Goal: Task Accomplishment & Management: Complete application form

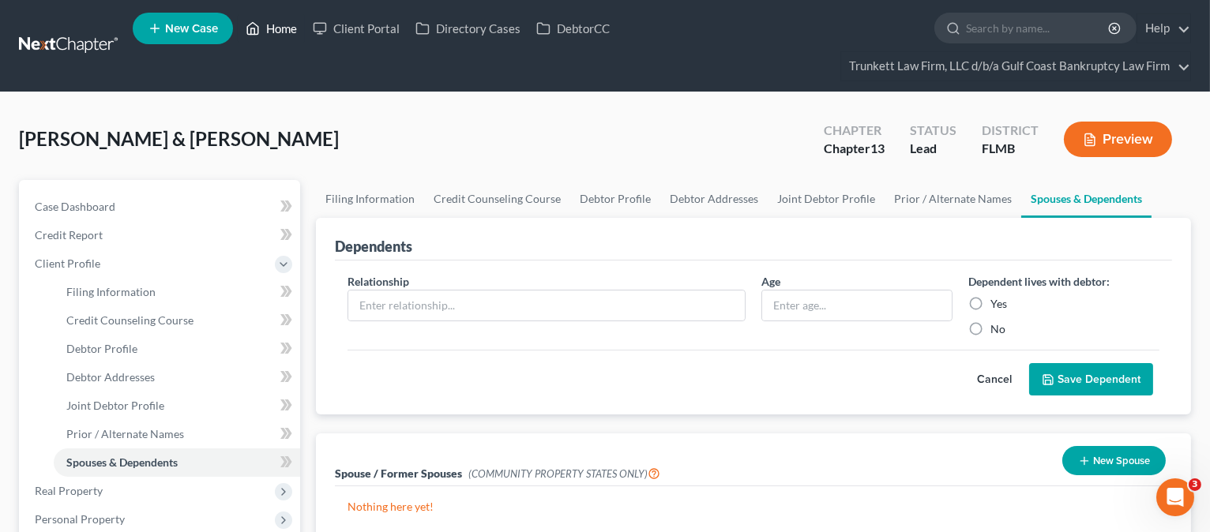
click at [276, 28] on link "Home" at bounding box center [271, 28] width 67 height 28
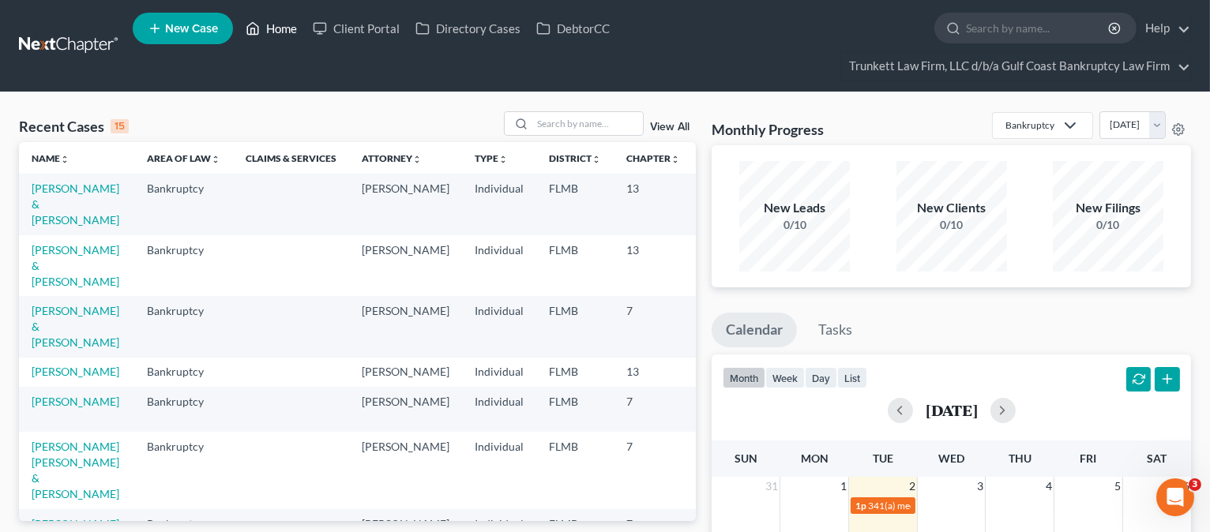
click at [277, 33] on link "Home" at bounding box center [271, 28] width 67 height 28
drag, startPoint x: 550, startPoint y: 127, endPoint x: 548, endPoint y: 70, distance: 56.9
click at [551, 127] on input "search" at bounding box center [587, 123] width 111 height 23
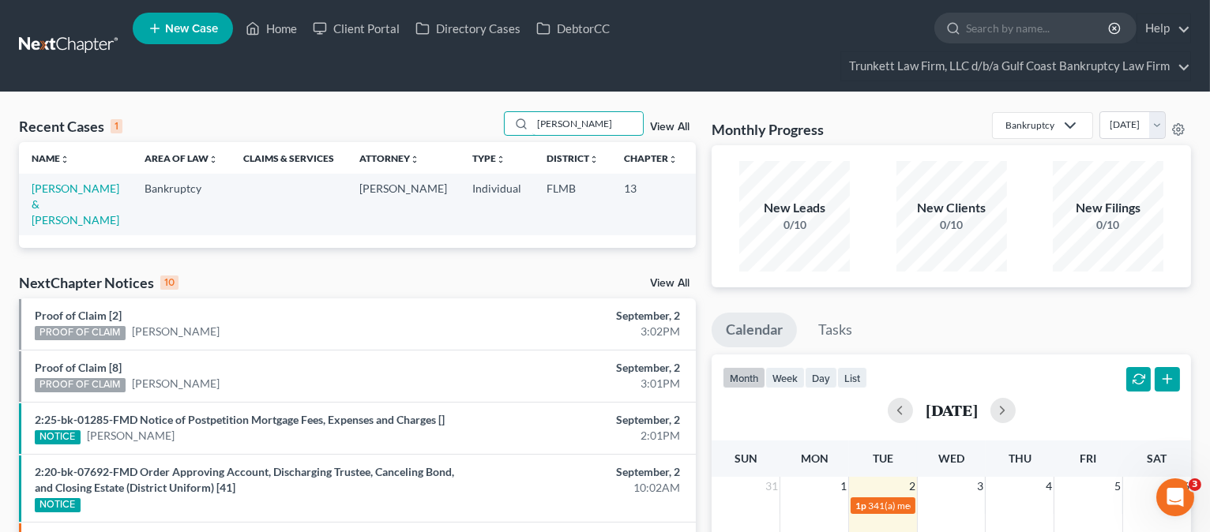
type input "[PERSON_NAME]"
click at [41, 211] on td "[PERSON_NAME] & [PERSON_NAME]" at bounding box center [75, 204] width 113 height 61
click at [51, 201] on link "[PERSON_NAME] & [PERSON_NAME]" at bounding box center [76, 204] width 88 height 45
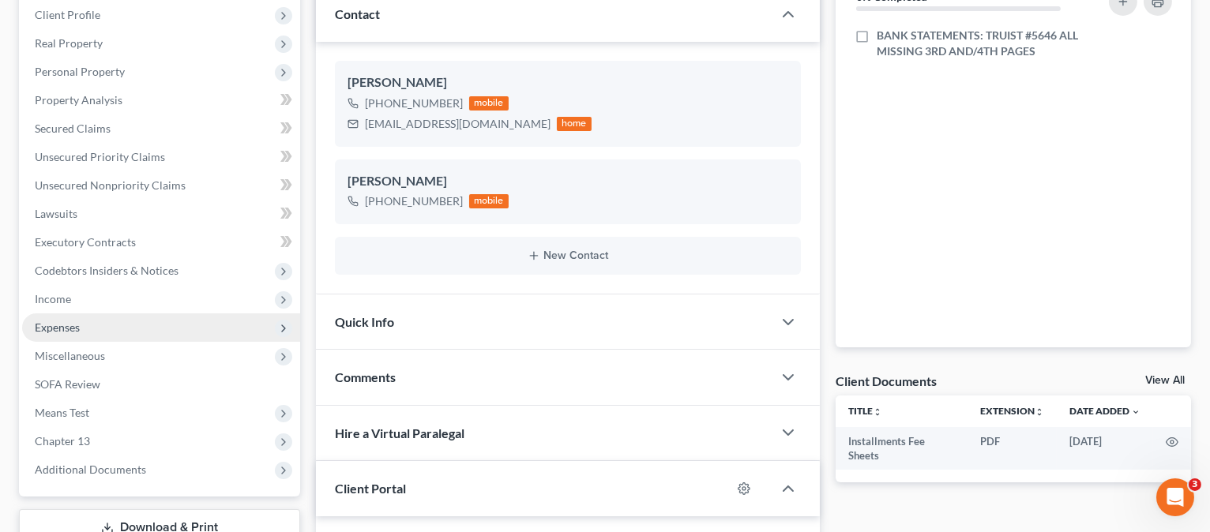
scroll to position [316, 0]
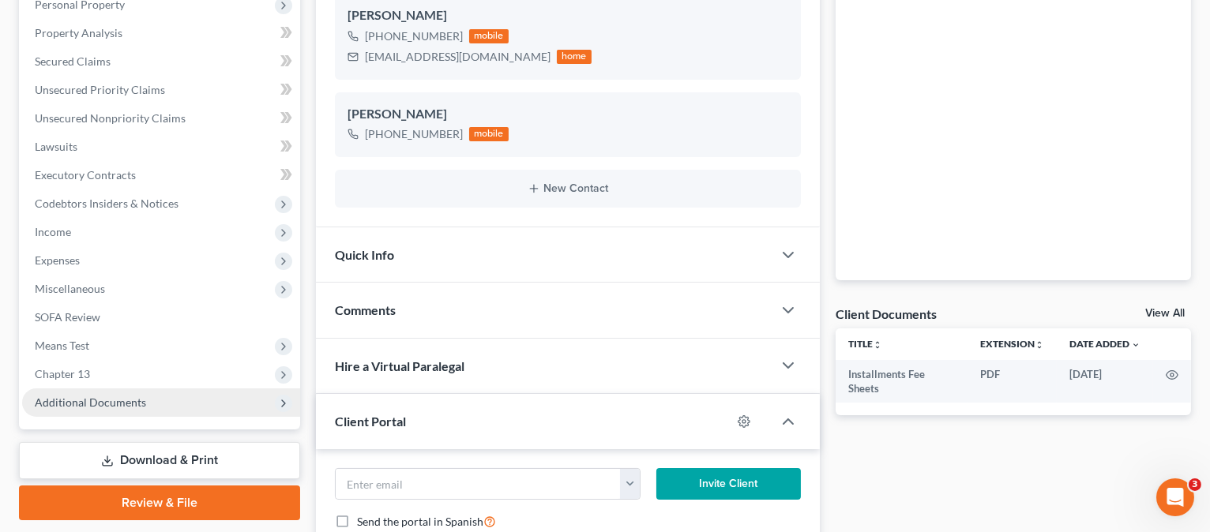
click at [86, 397] on span "Additional Documents" at bounding box center [90, 402] width 111 height 13
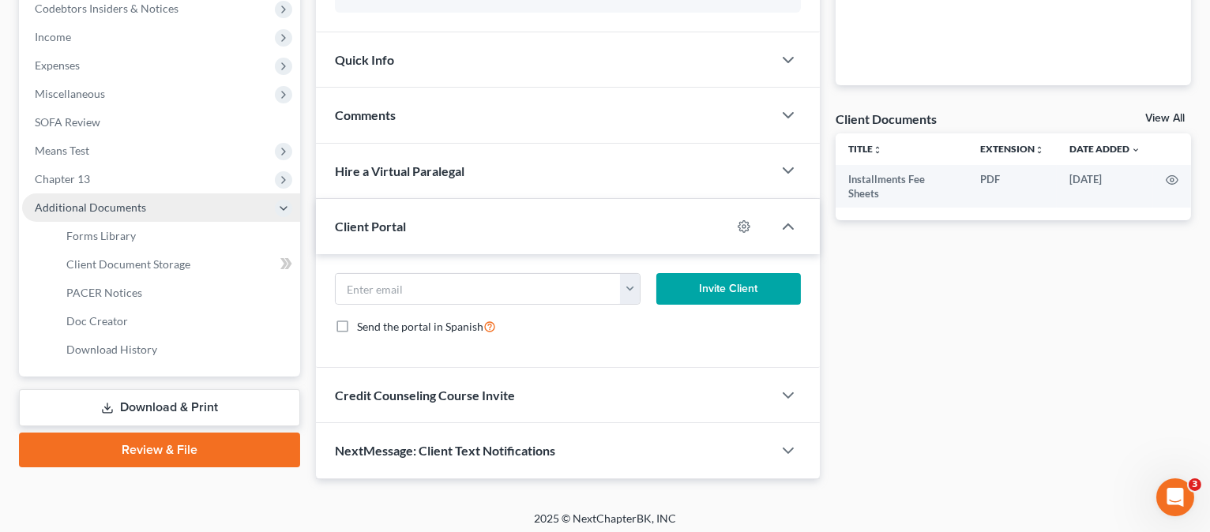
scroll to position [515, 0]
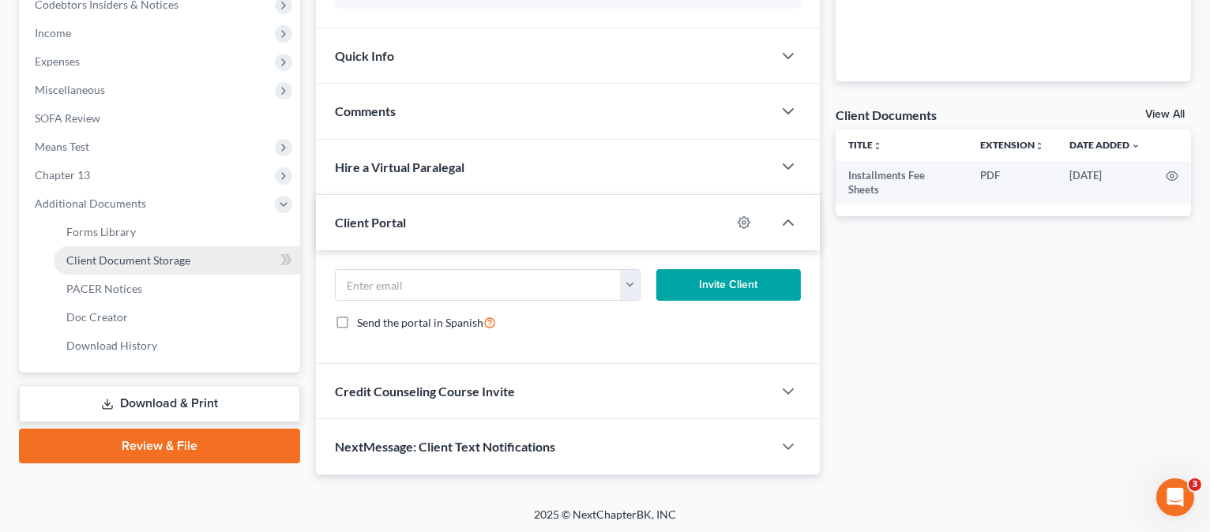
click at [129, 257] on span "Client Document Storage" at bounding box center [128, 259] width 124 height 13
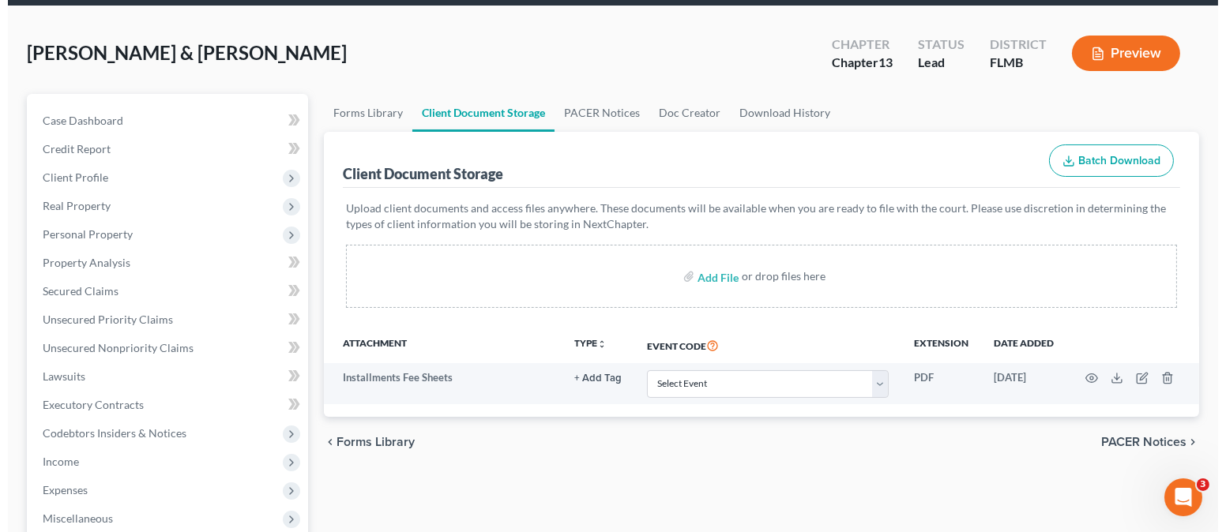
scroll to position [210, 0]
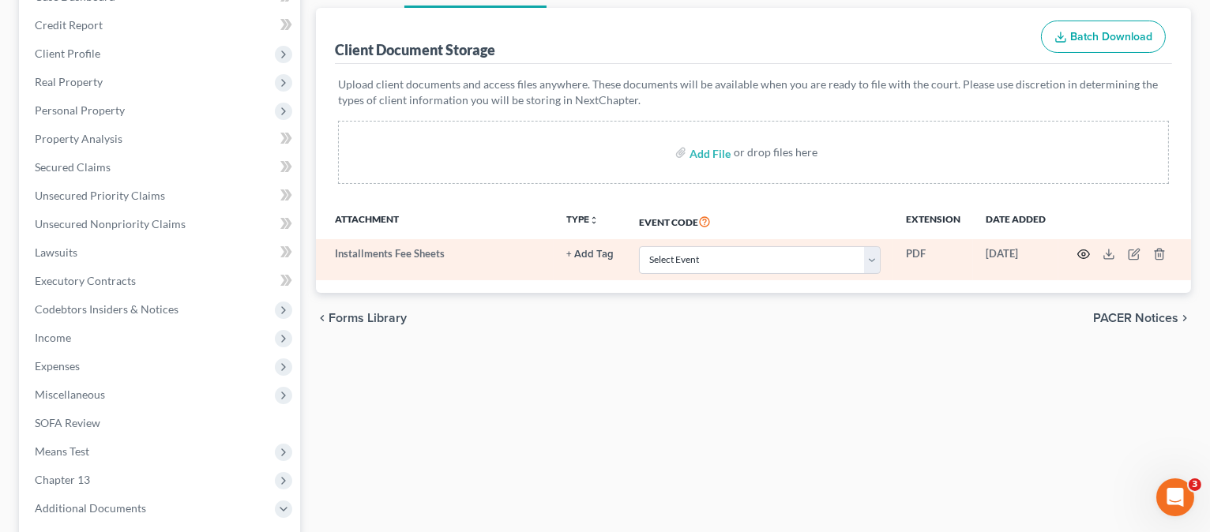
click at [1087, 252] on icon "button" at bounding box center [1083, 254] width 13 height 13
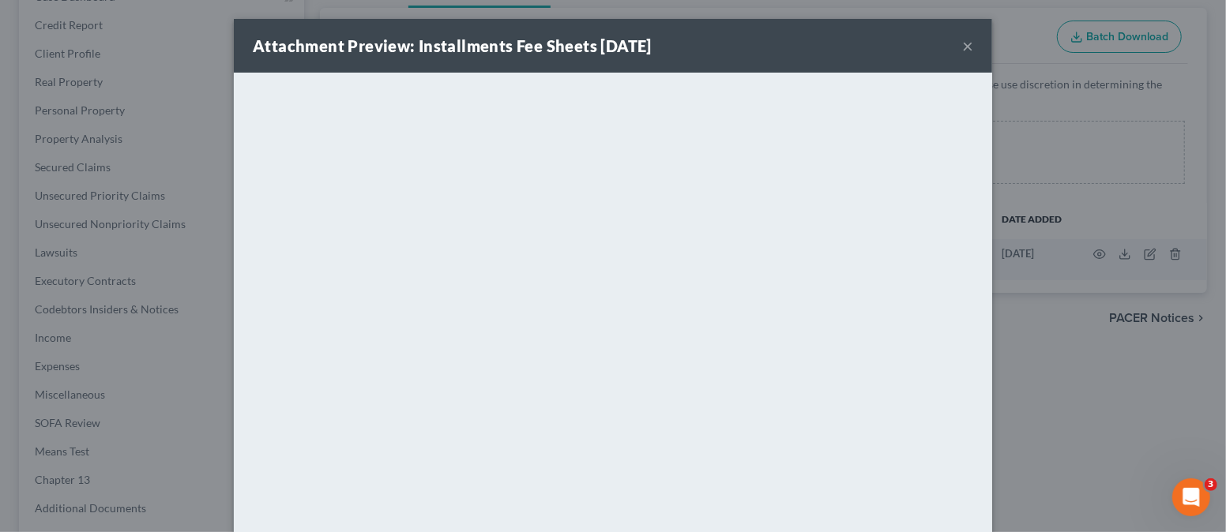
click at [962, 43] on button "×" at bounding box center [967, 45] width 11 height 19
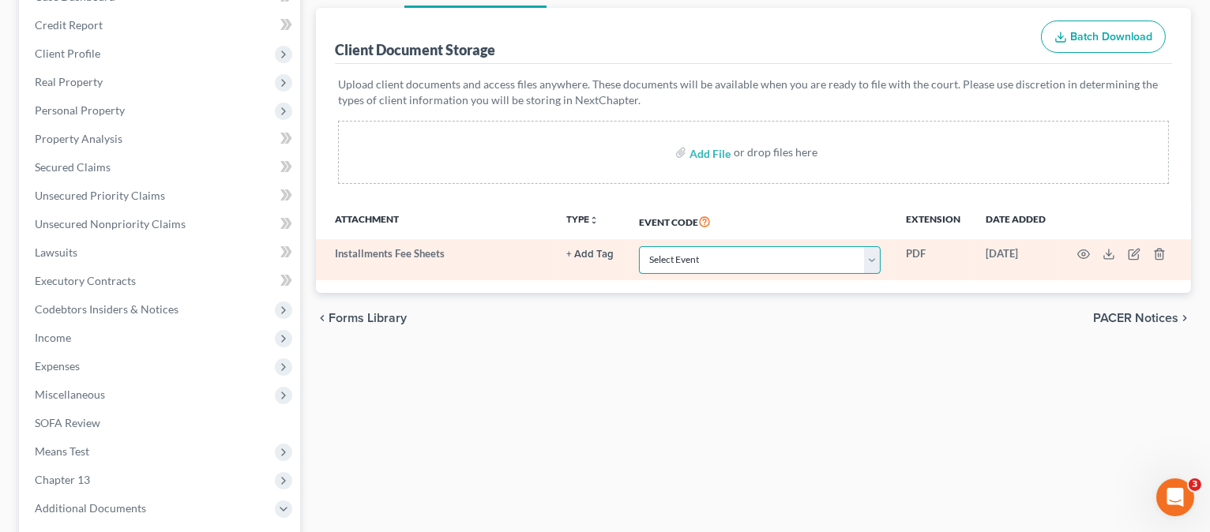
click at [877, 258] on select "Select Event 20 Largest Unsecured Creditors Amended Chapter 13 Plan Amended Cre…" at bounding box center [760, 260] width 242 height 28
select select "4"
click at [639, 246] on select "Select Event 20 Largest Unsecured Creditors Amended Chapter 13 Plan Amended Cre…" at bounding box center [760, 260] width 242 height 28
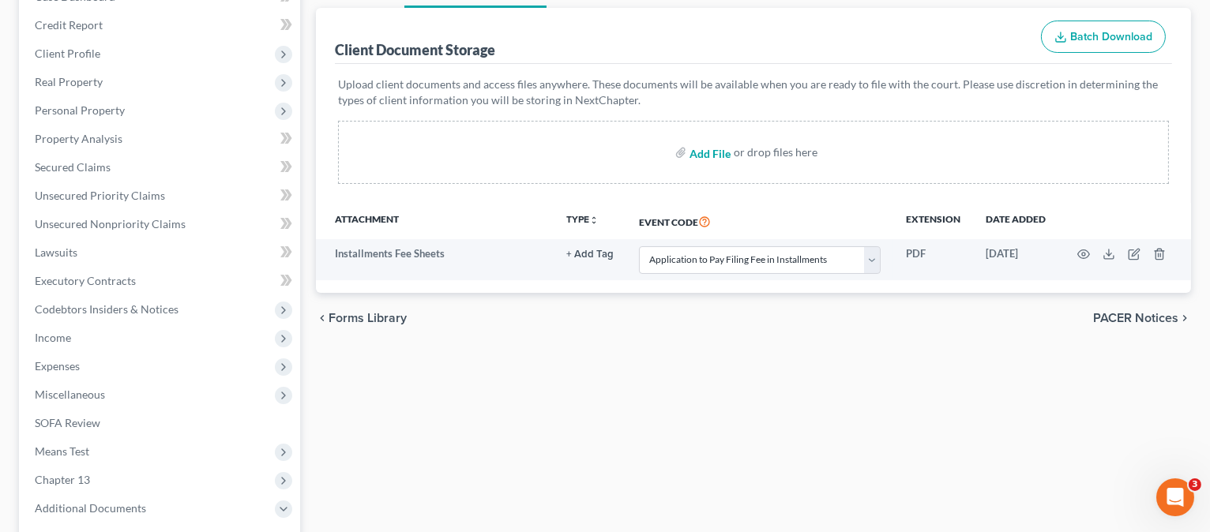
click at [712, 155] on input "file" at bounding box center [708, 152] width 38 height 28
type input "C:\fakepath\PLAN.pdf"
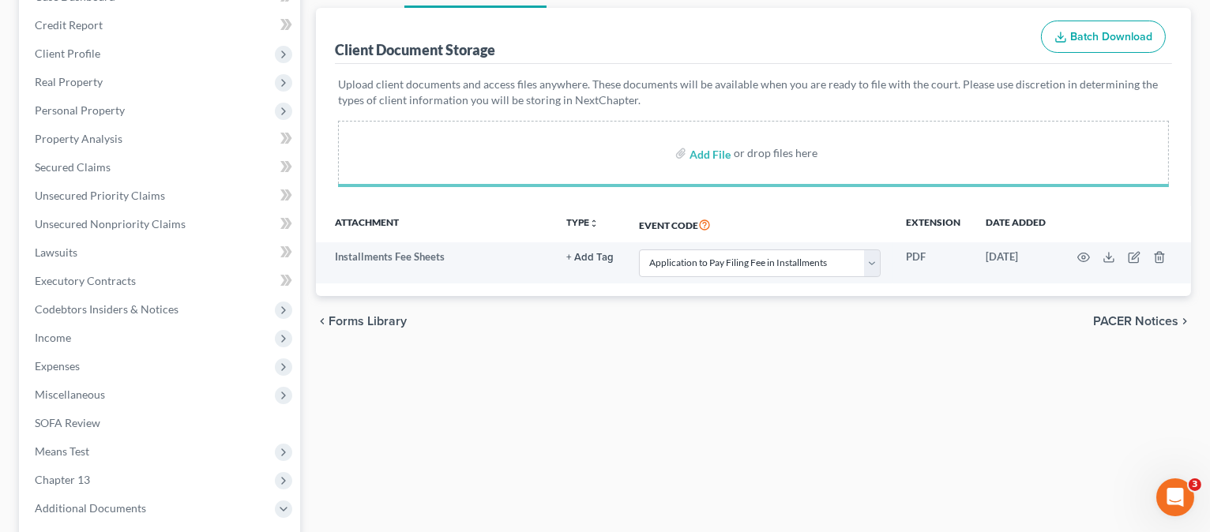
select select "4"
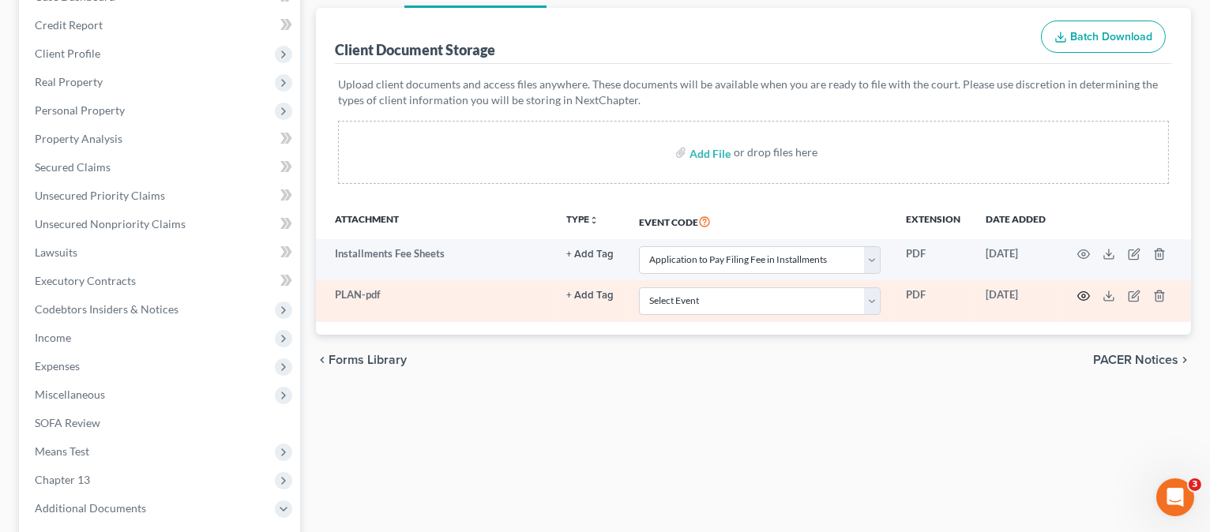
click at [1079, 291] on icon "button" at bounding box center [1083, 296] width 13 height 13
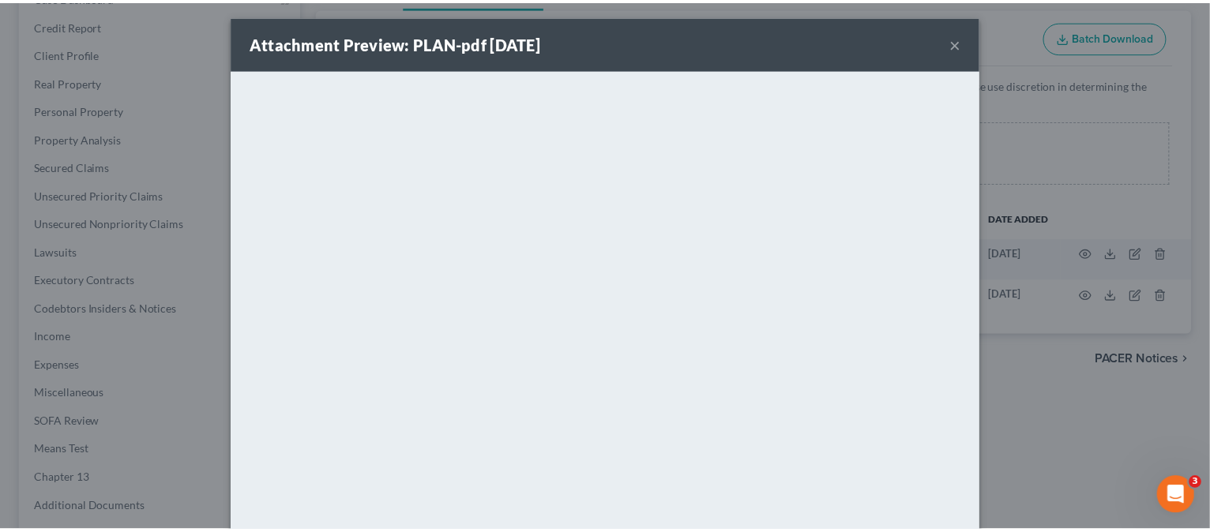
scroll to position [0, 0]
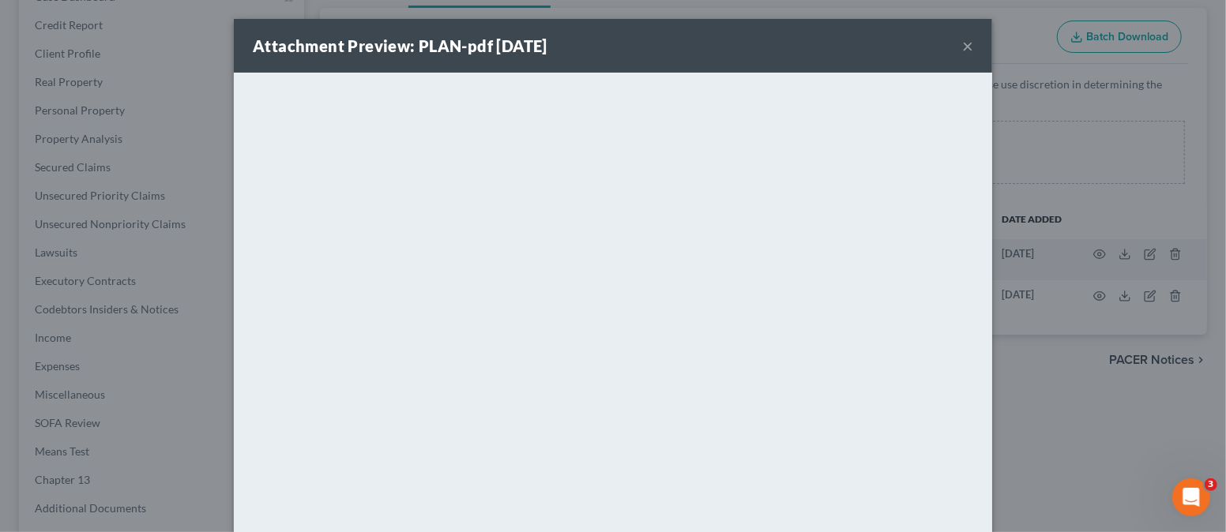
click at [962, 47] on button "×" at bounding box center [967, 45] width 11 height 19
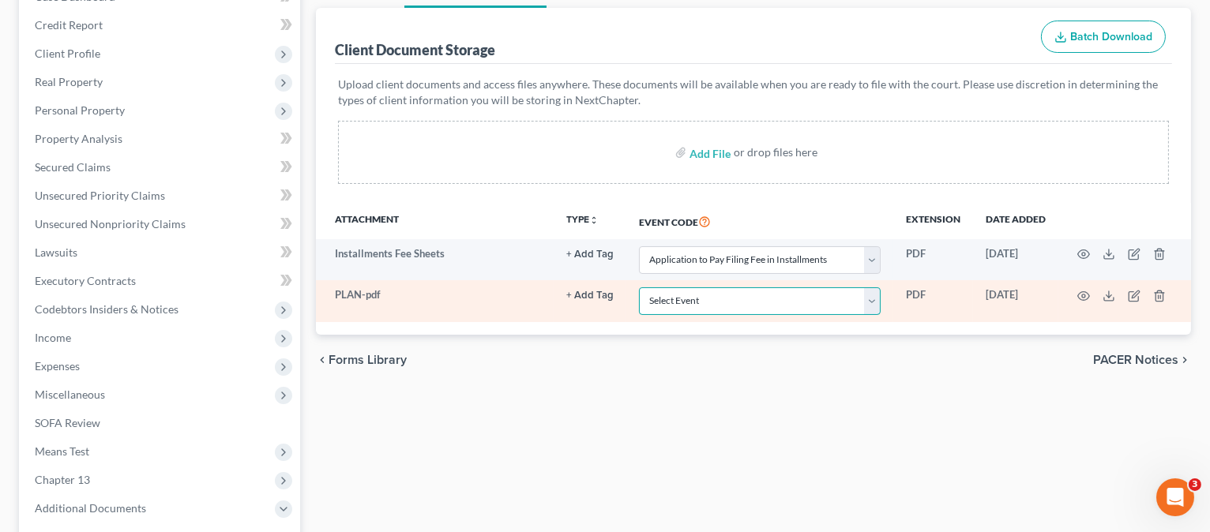
click at [708, 300] on select "Select Event 20 Largest Unsecured Creditors Amended Chapter 13 Plan Amended Cre…" at bounding box center [760, 301] width 242 height 28
select select "12"
click at [639, 287] on select "Select Event 20 Largest Unsecured Creditors Amended Chapter 13 Plan Amended Cre…" at bounding box center [760, 301] width 242 height 28
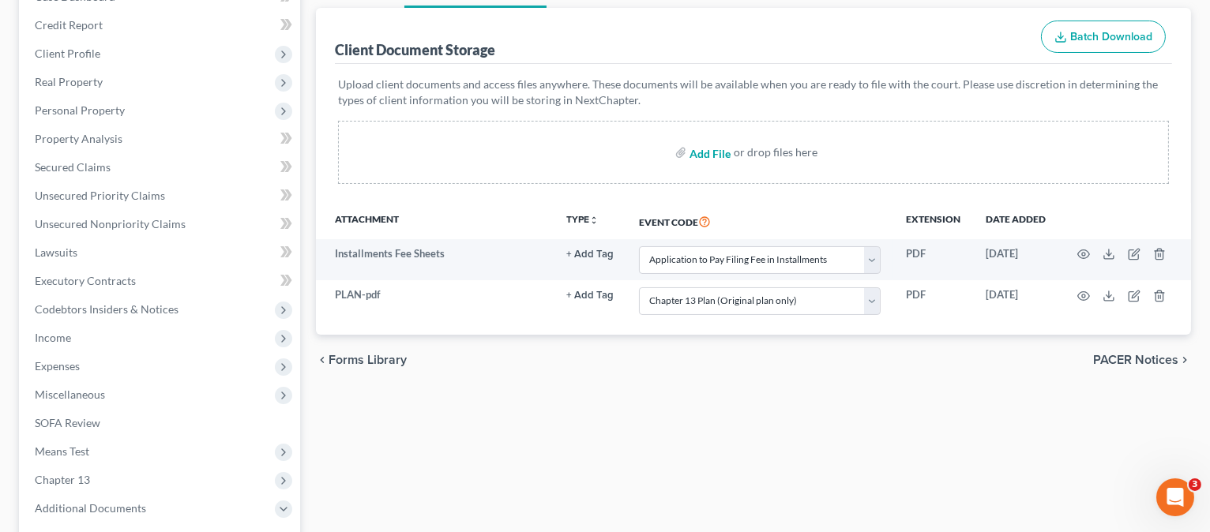
click at [712, 151] on input "file" at bounding box center [708, 152] width 38 height 28
type input "C:\fakepath\CCC.pdf"
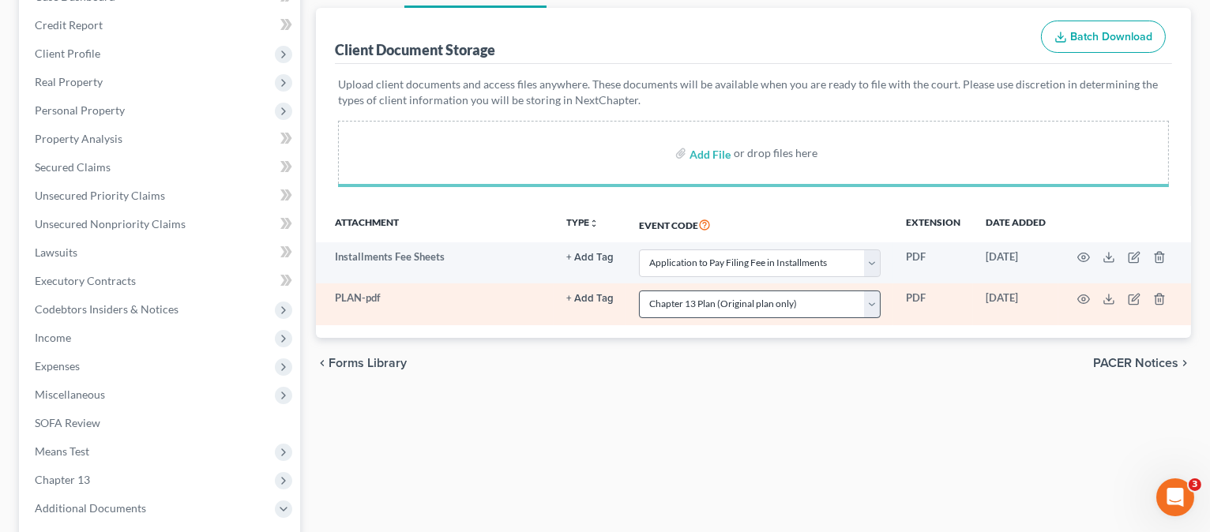
select select "4"
select select "12"
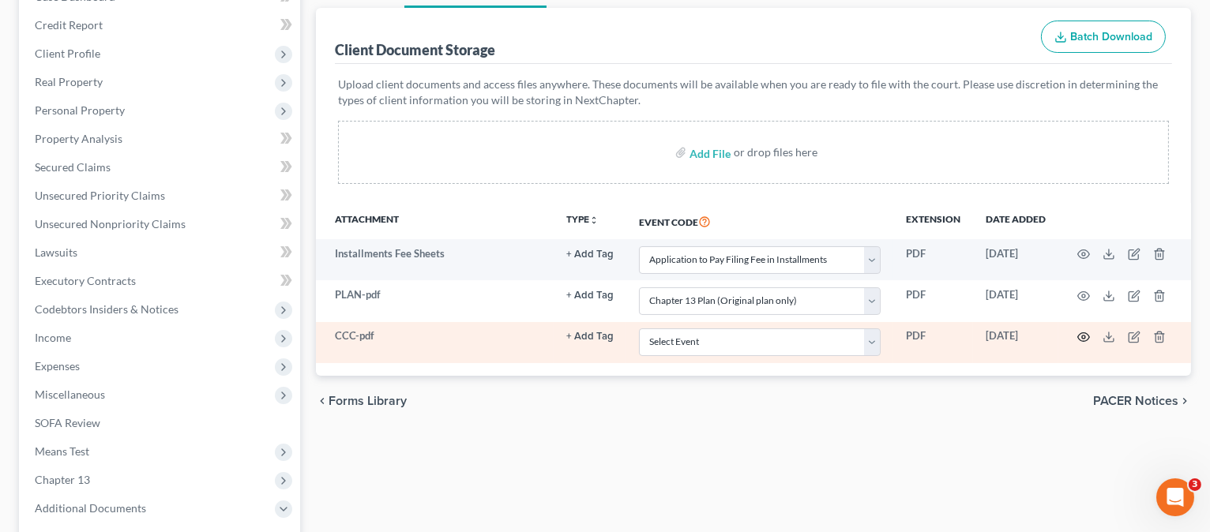
click at [1083, 332] on icon "button" at bounding box center [1083, 337] width 13 height 13
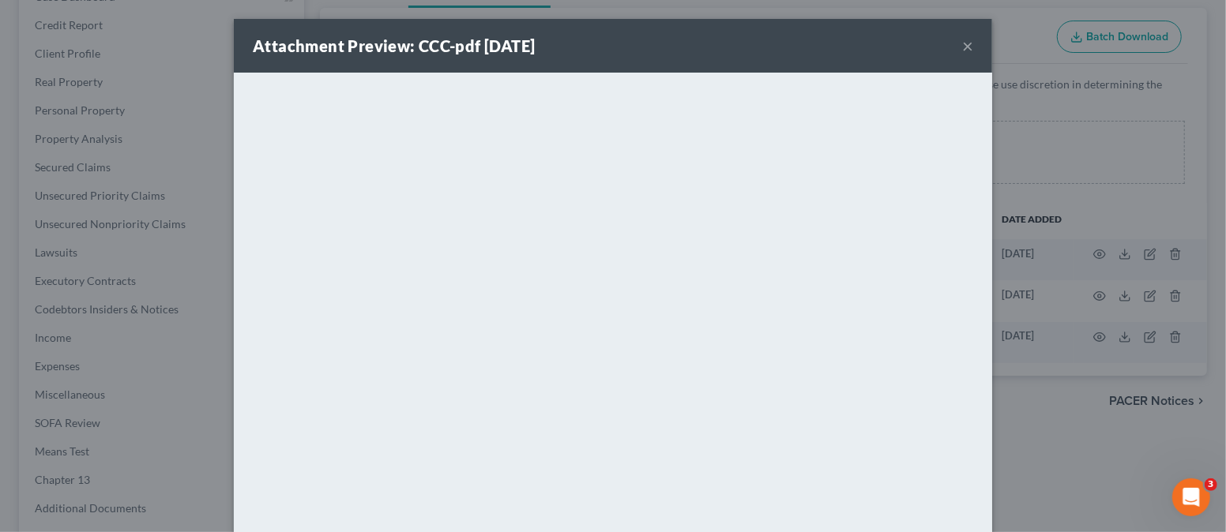
click at [962, 43] on button "×" at bounding box center [967, 45] width 11 height 19
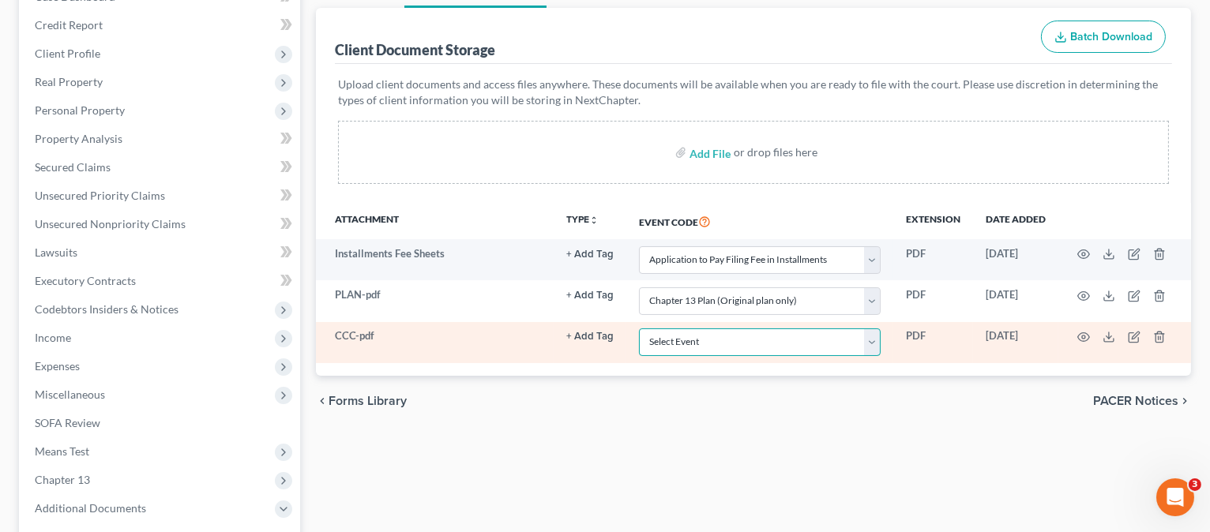
click at [874, 340] on select "Select Event 20 Largest Unsecured Creditors Amended Chapter 13 Plan Amended Cre…" at bounding box center [760, 343] width 242 height 28
select select "9"
click at [639, 329] on select "Select Event 20 Largest Unsecured Creditors Amended Chapter 13 Plan Amended Cre…" at bounding box center [760, 343] width 242 height 28
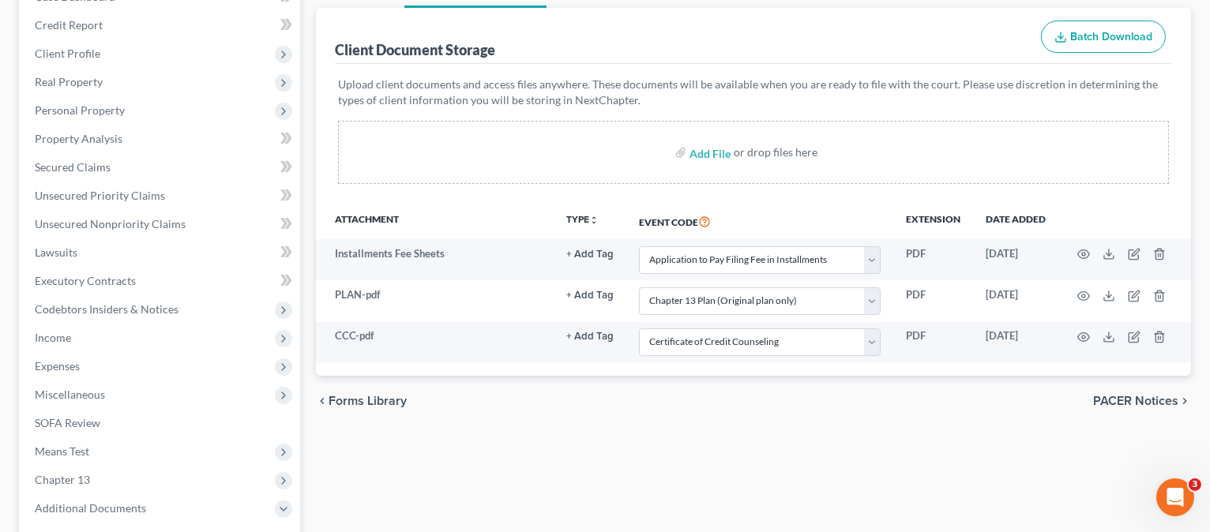
click at [781, 418] on div "chevron_left Forms Library PACER Notices chevron_right" at bounding box center [753, 401] width 875 height 51
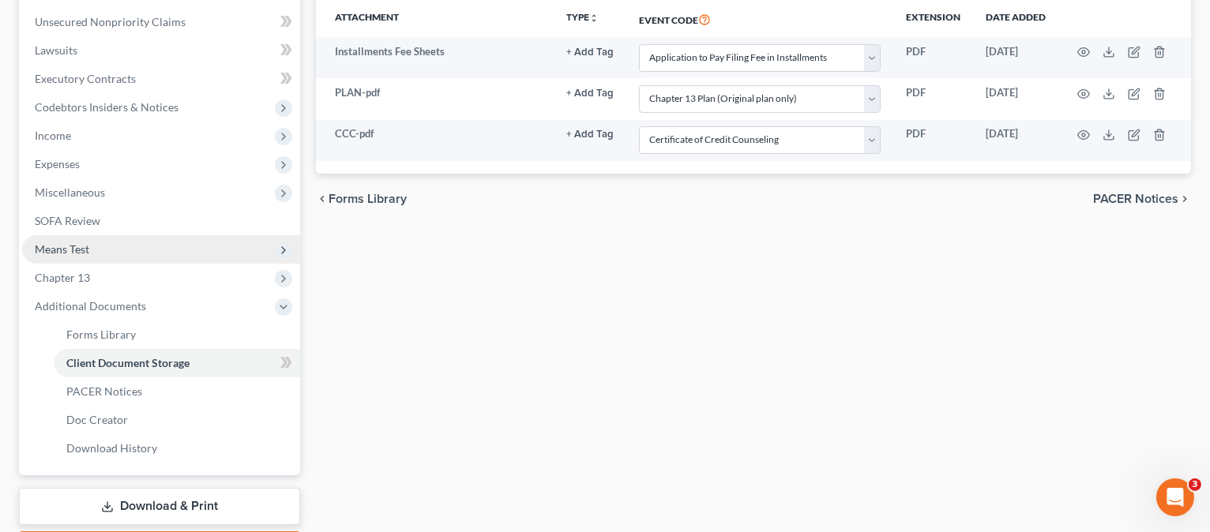
scroll to position [504, 0]
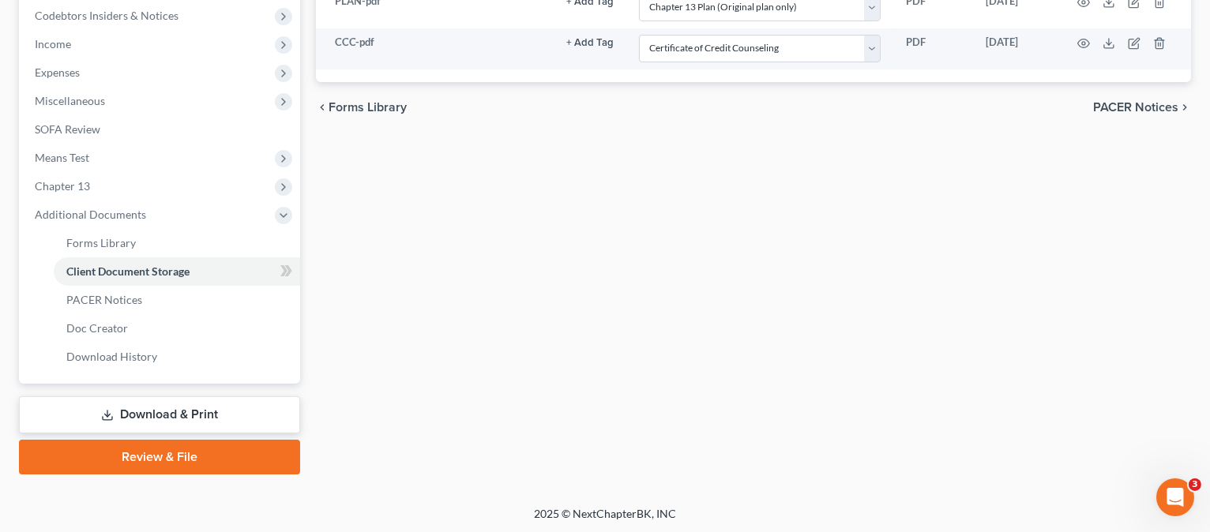
click at [175, 411] on link "Download & Print" at bounding box center [159, 414] width 281 height 37
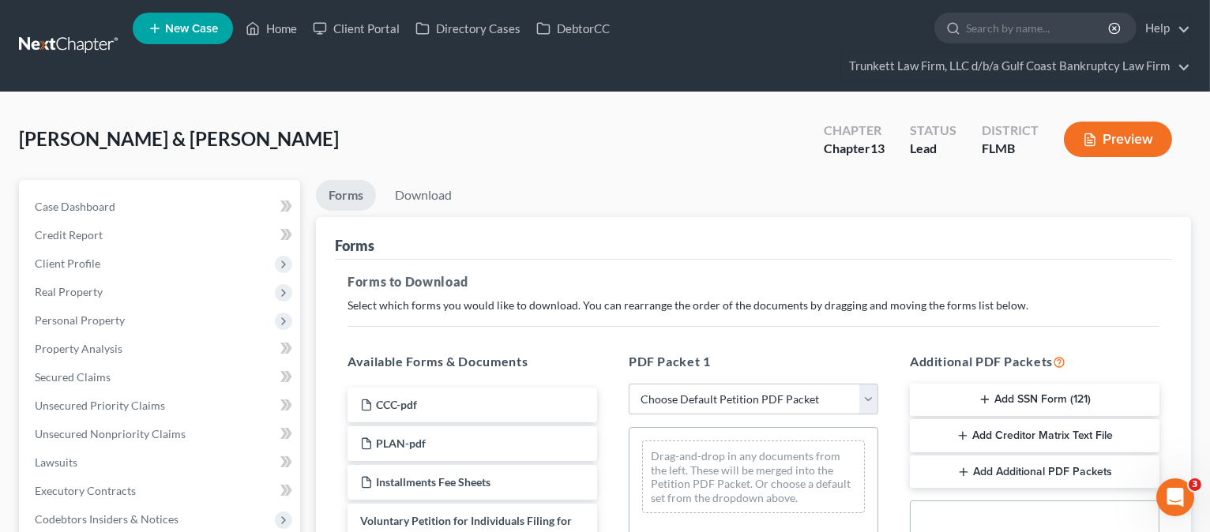
click at [1009, 397] on button "Add SSN Form (121)" at bounding box center [1035, 400] width 250 height 33
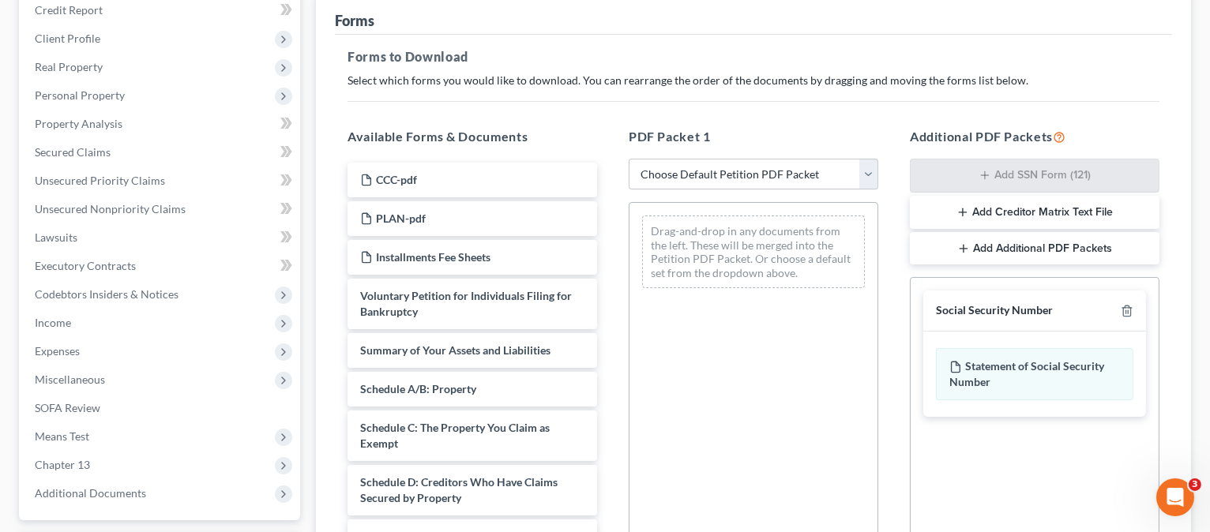
scroll to position [470, 0]
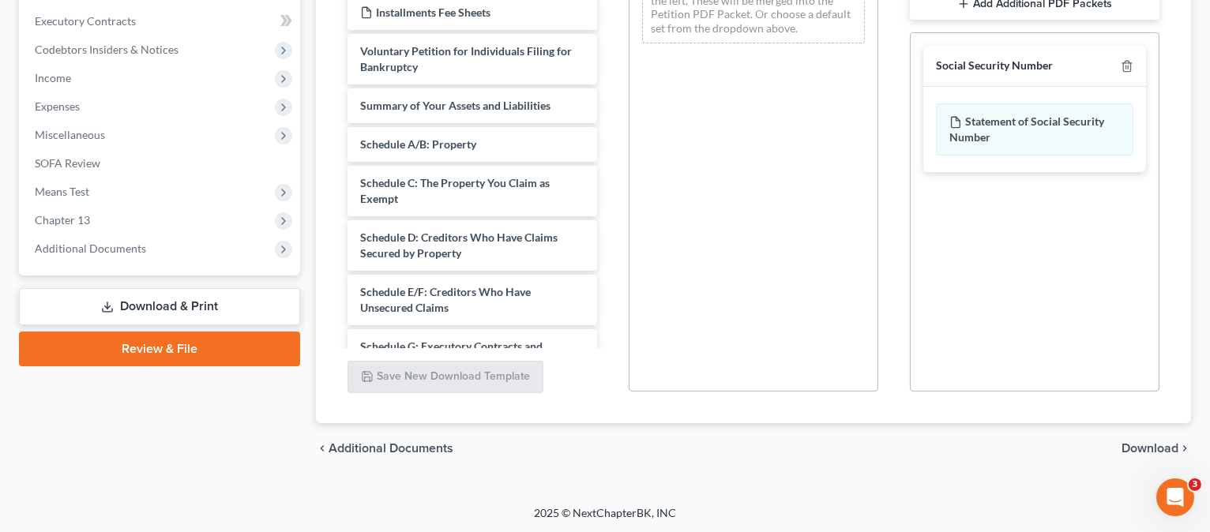
click at [1138, 449] on span "Download" at bounding box center [1149, 448] width 57 height 13
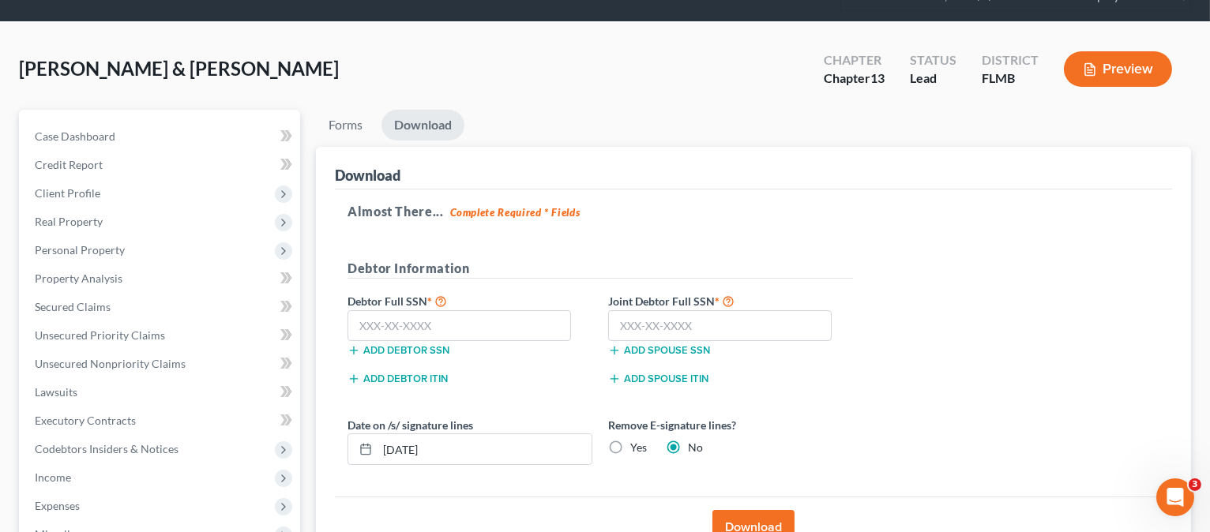
scroll to position [46, 0]
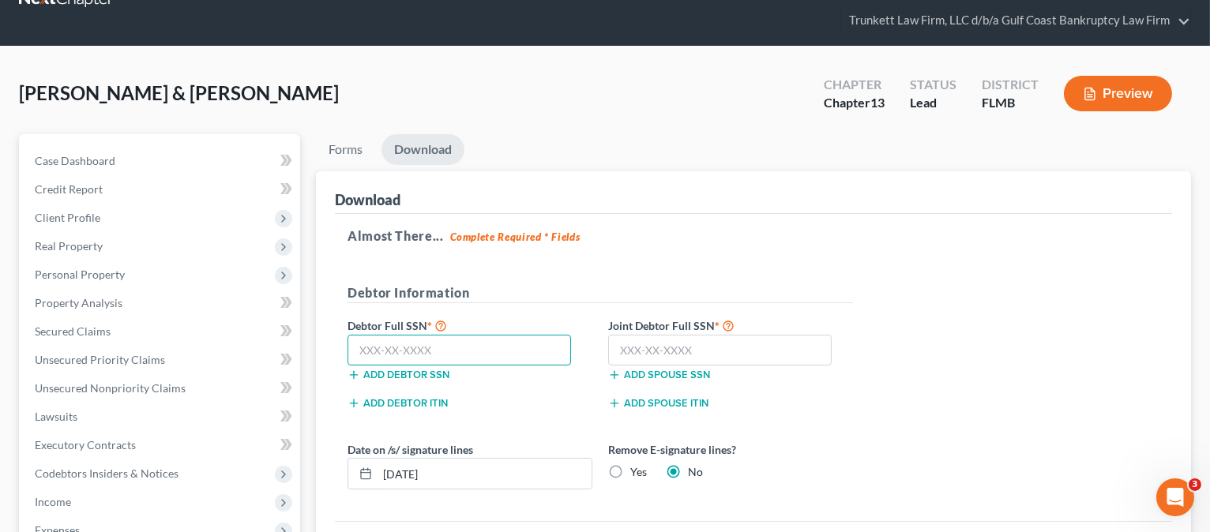
click at [494, 344] on input "text" at bounding box center [458, 351] width 223 height 32
type input "189-42-5517"
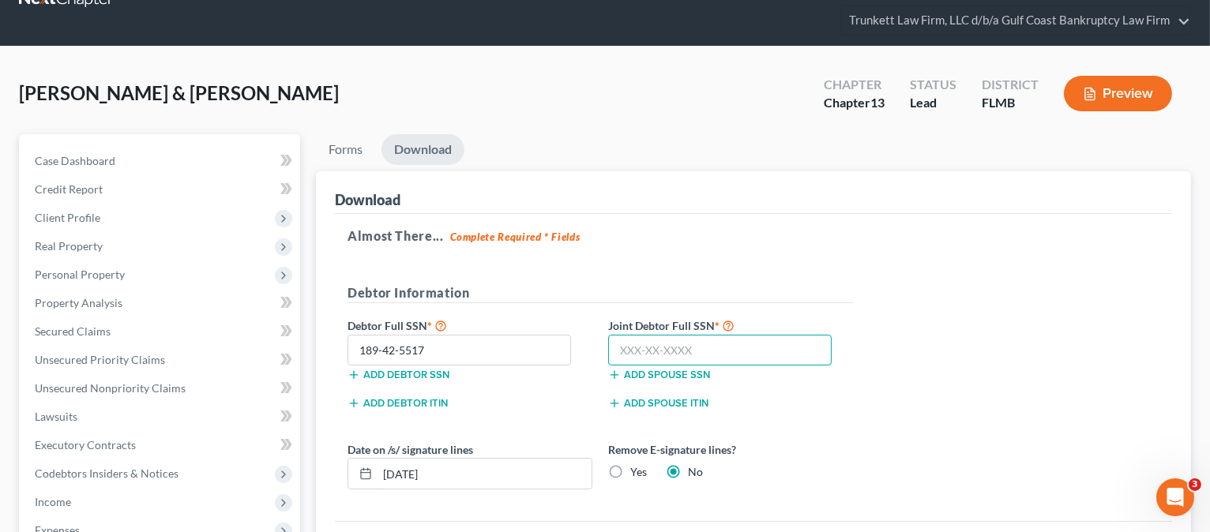
click at [635, 349] on input "text" at bounding box center [719, 351] width 223 height 32
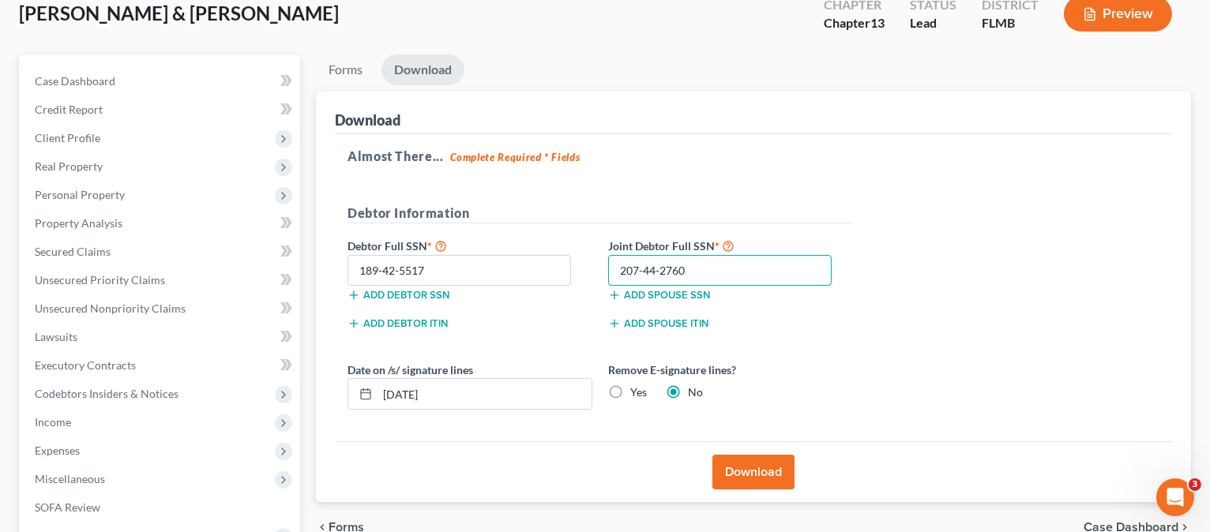
scroll to position [151, 0]
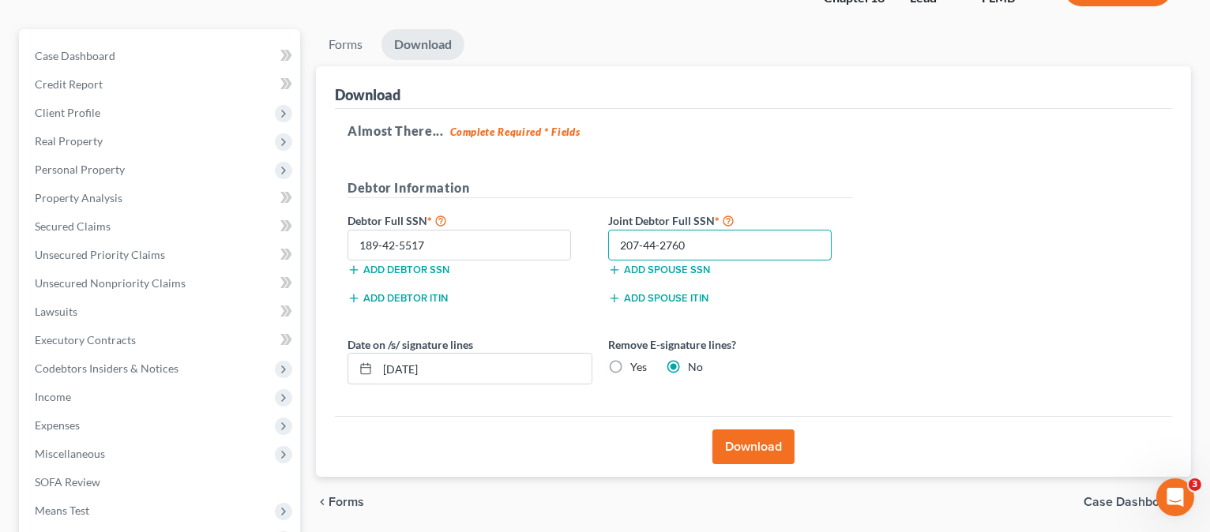
type input "207-44-2760"
click at [754, 446] on button "Download" at bounding box center [753, 447] width 82 height 35
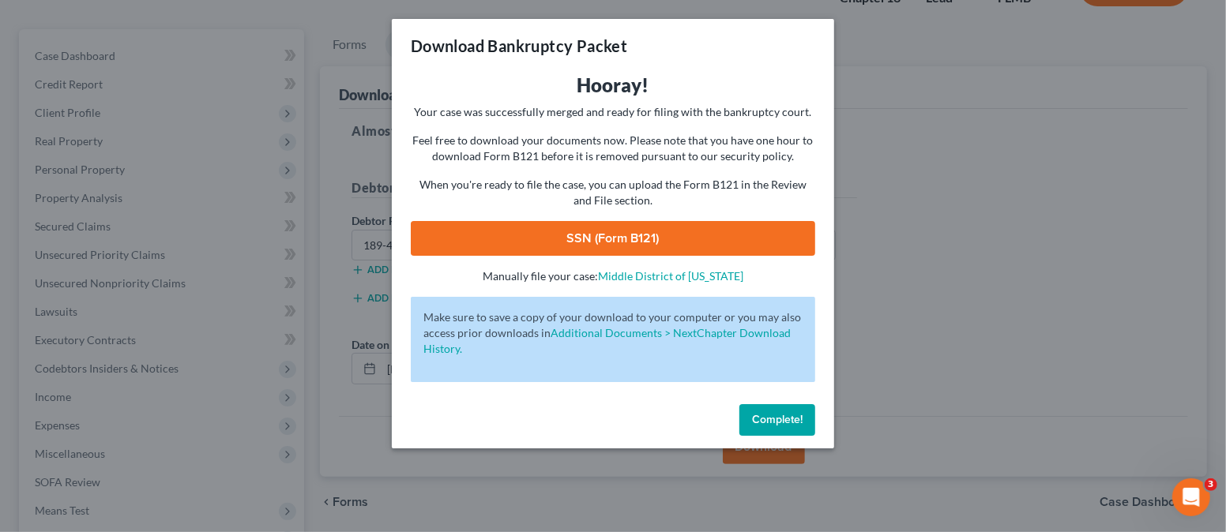
click at [591, 233] on link "SSN (Form B121)" at bounding box center [613, 238] width 404 height 35
click at [755, 423] on span "Complete!" at bounding box center [777, 419] width 51 height 13
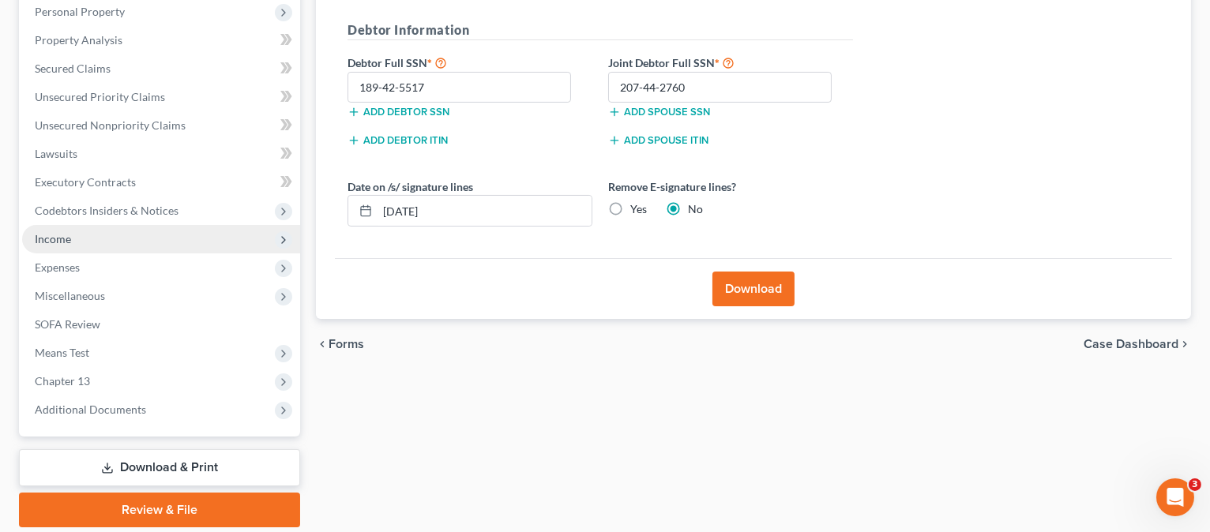
scroll to position [362, 0]
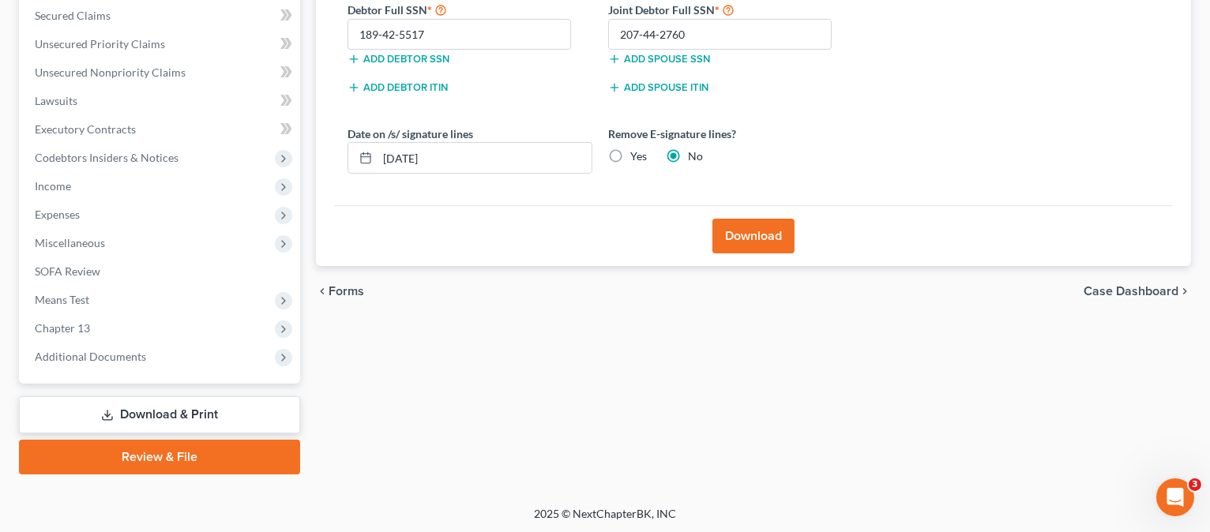
click at [229, 453] on link "Review & File" at bounding box center [159, 457] width 281 height 35
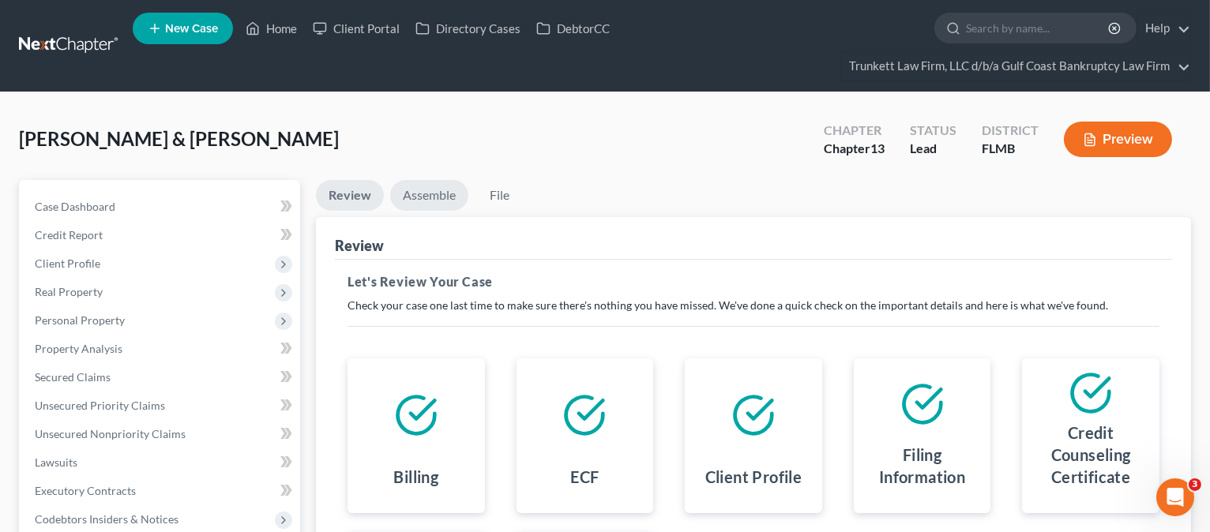
click at [418, 193] on link "Assemble" at bounding box center [429, 195] width 78 height 31
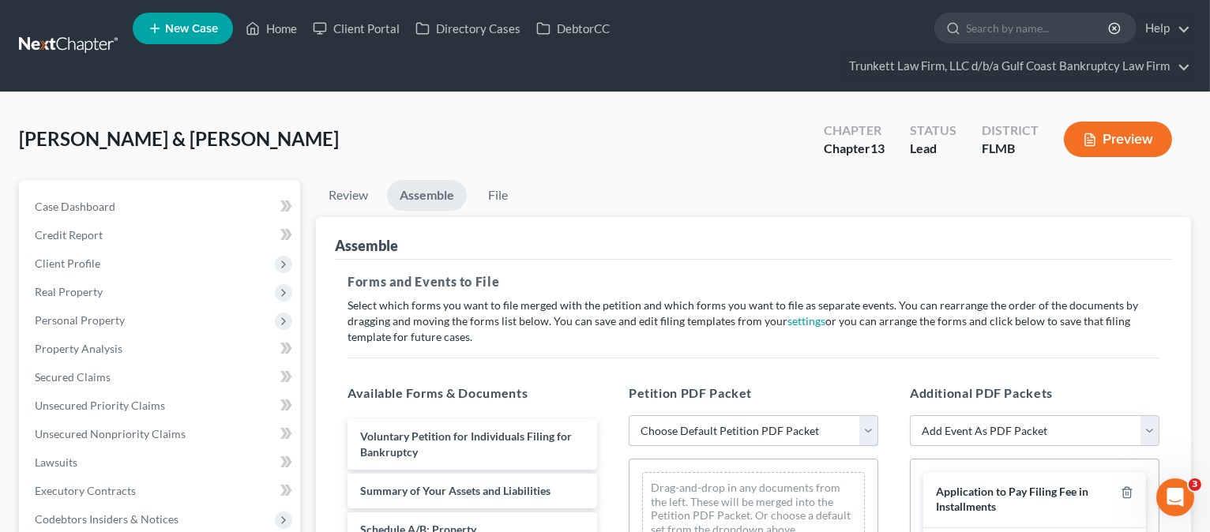
click at [789, 421] on select "Choose Default Petition PDF Packet Complete Bankruptcy Petition (all forms and …" at bounding box center [754, 431] width 250 height 32
select select "0"
click at [629, 415] on select "Choose Default Petition PDF Packet Complete Bankruptcy Petition (all forms and …" at bounding box center [754, 431] width 250 height 32
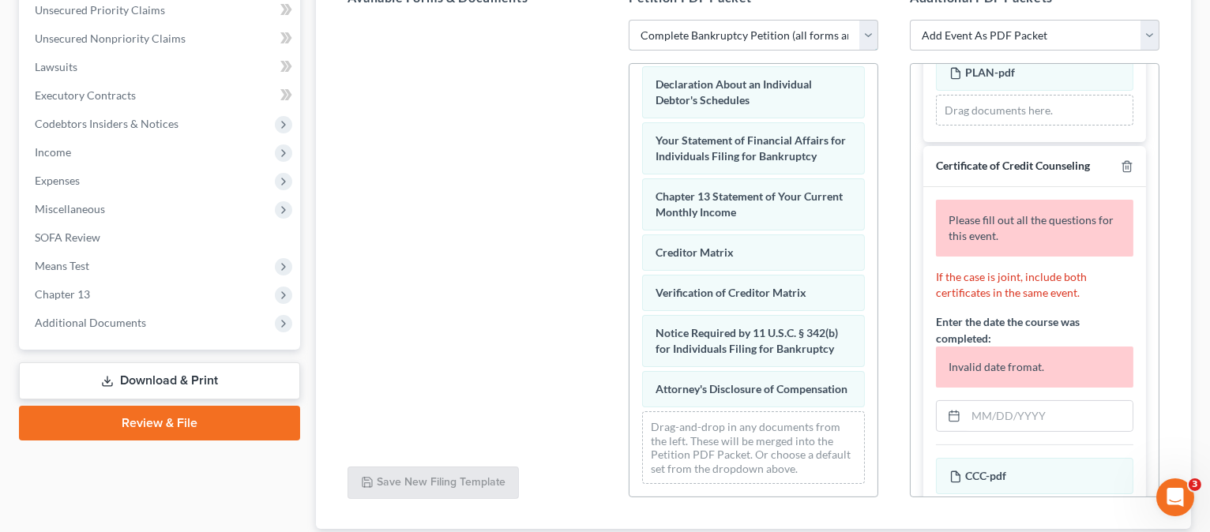
scroll to position [316, 0]
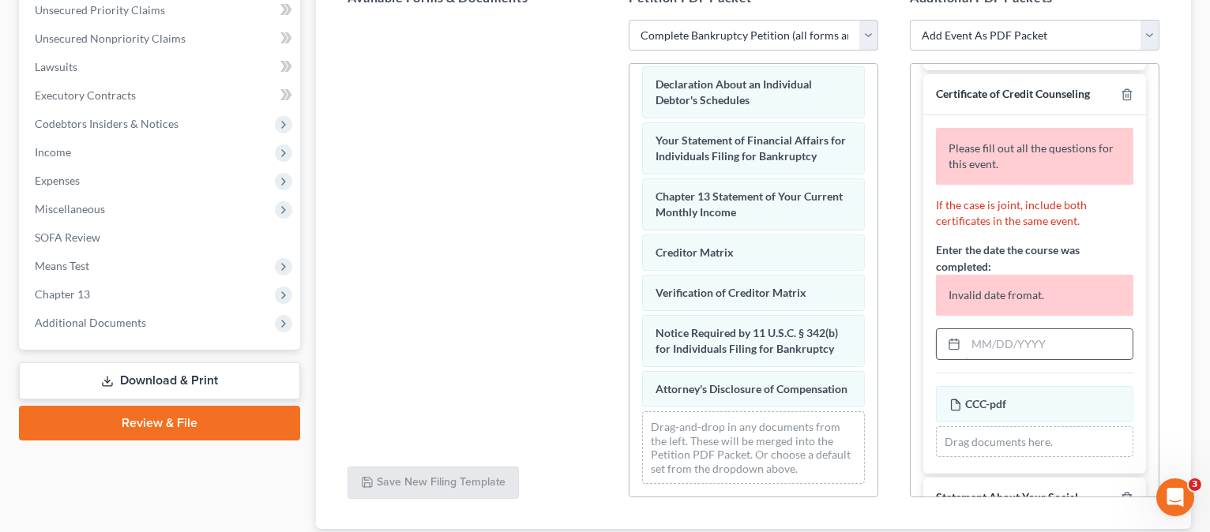
click at [986, 351] on input "text" at bounding box center [1049, 344] width 167 height 30
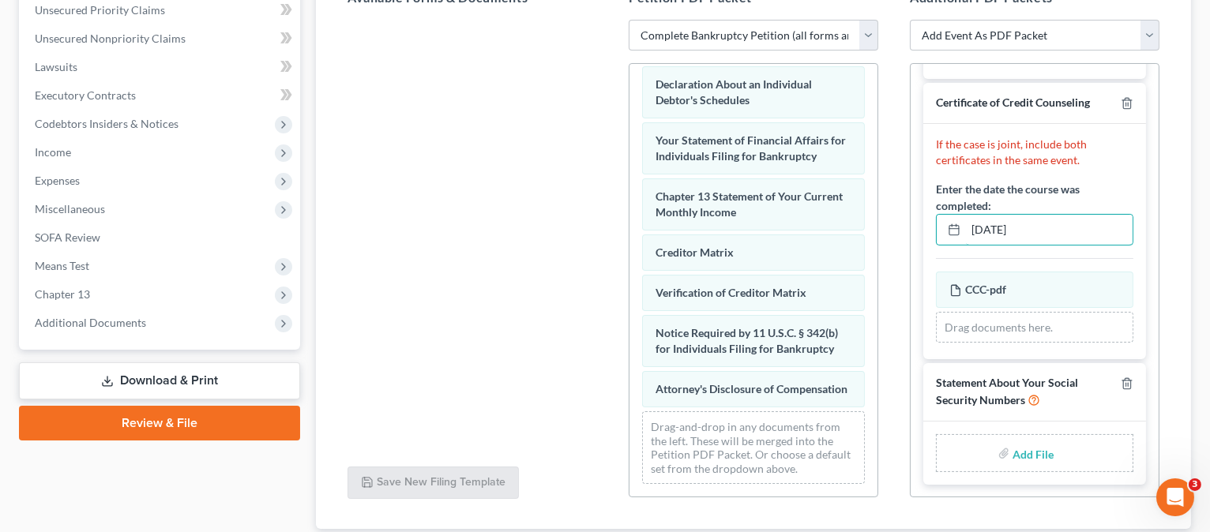
scroll to position [318, 0]
type input "[DATE]"
click at [1018, 452] on input "file" at bounding box center [1031, 453] width 38 height 28
type input "C:\fakepath\STATEMENT OF SOCIAL SECURITY.pdf"
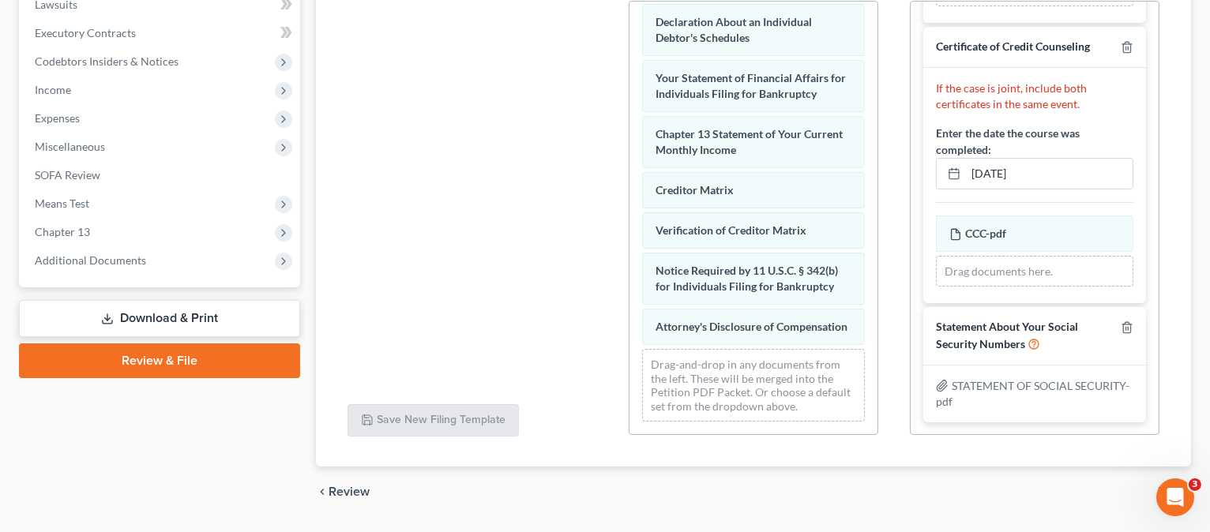
scroll to position [501, 0]
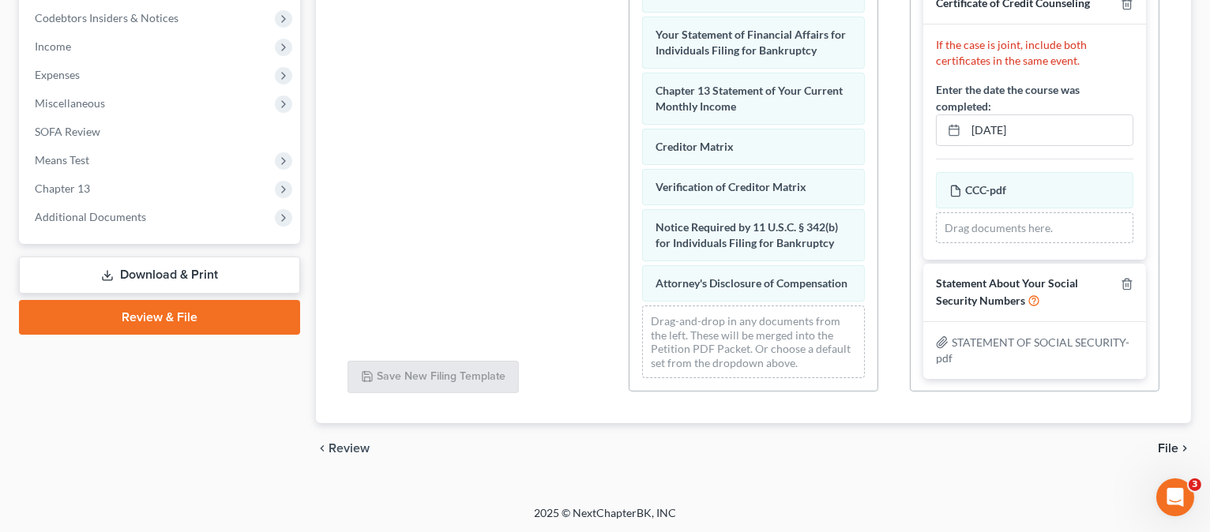
click at [1165, 444] on span "File" at bounding box center [1168, 448] width 21 height 13
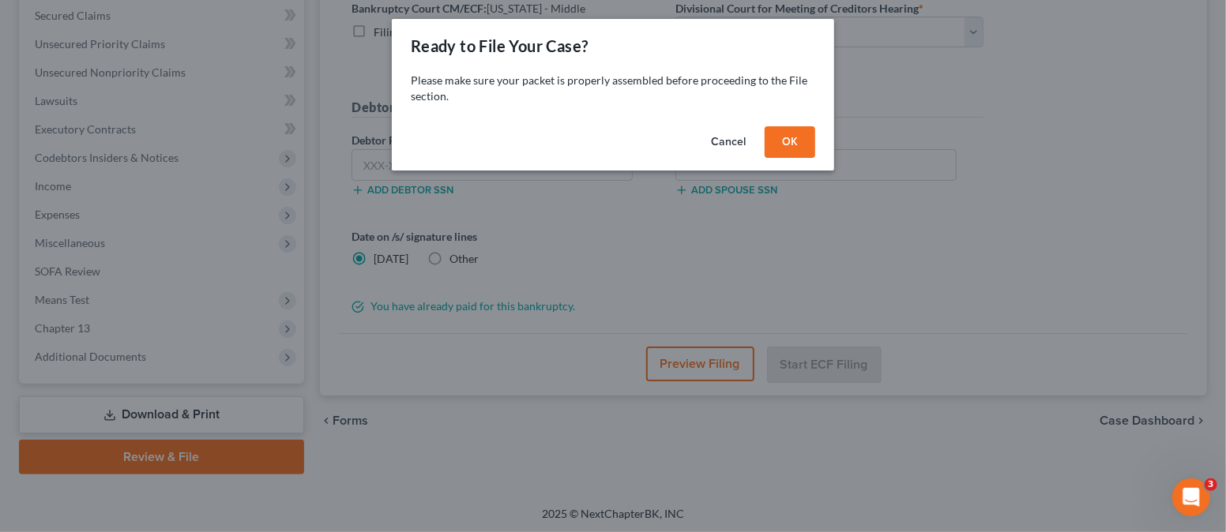
click at [779, 148] on button "OK" at bounding box center [789, 142] width 51 height 32
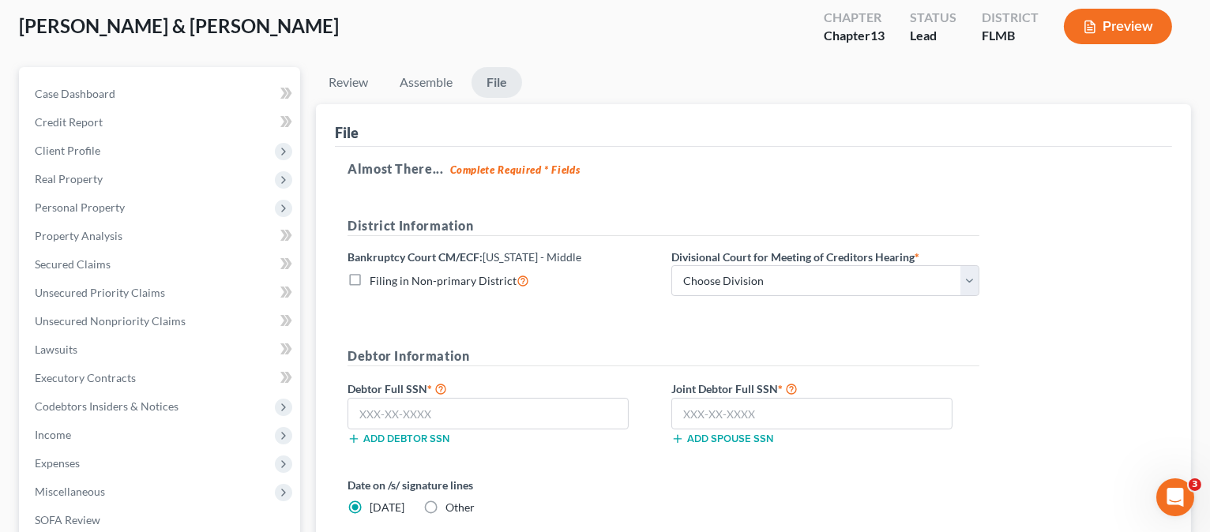
scroll to position [210, 0]
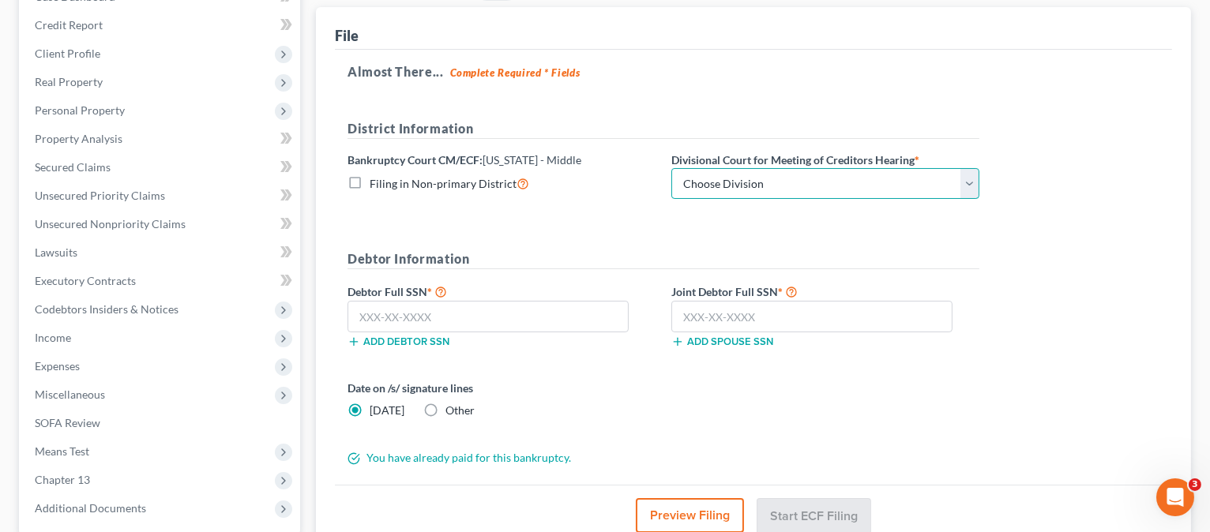
click at [760, 175] on select "Choose Division [GEOGRAPHIC_DATA][PERSON_NAME] [GEOGRAPHIC_DATA] [GEOGRAPHIC_DA…" at bounding box center [825, 184] width 308 height 32
select select "0"
click at [671, 168] on select "Choose Division [GEOGRAPHIC_DATA][PERSON_NAME] [GEOGRAPHIC_DATA] [GEOGRAPHIC_DA…" at bounding box center [825, 184] width 308 height 32
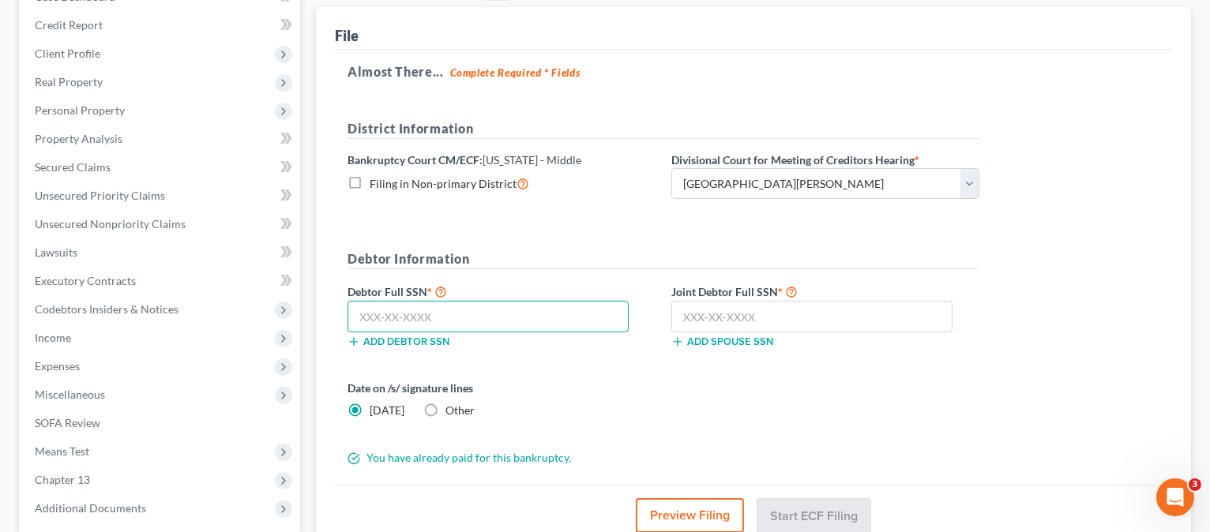
click at [451, 317] on input "text" at bounding box center [487, 317] width 281 height 32
type input "189-42-5517"
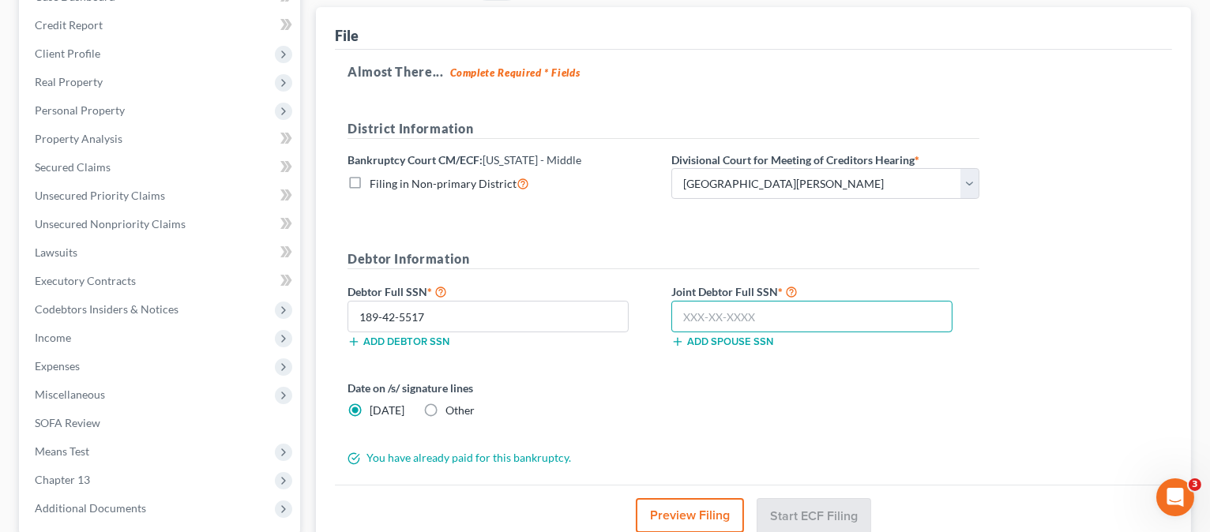
click at [685, 310] on input "text" at bounding box center [811, 317] width 281 height 32
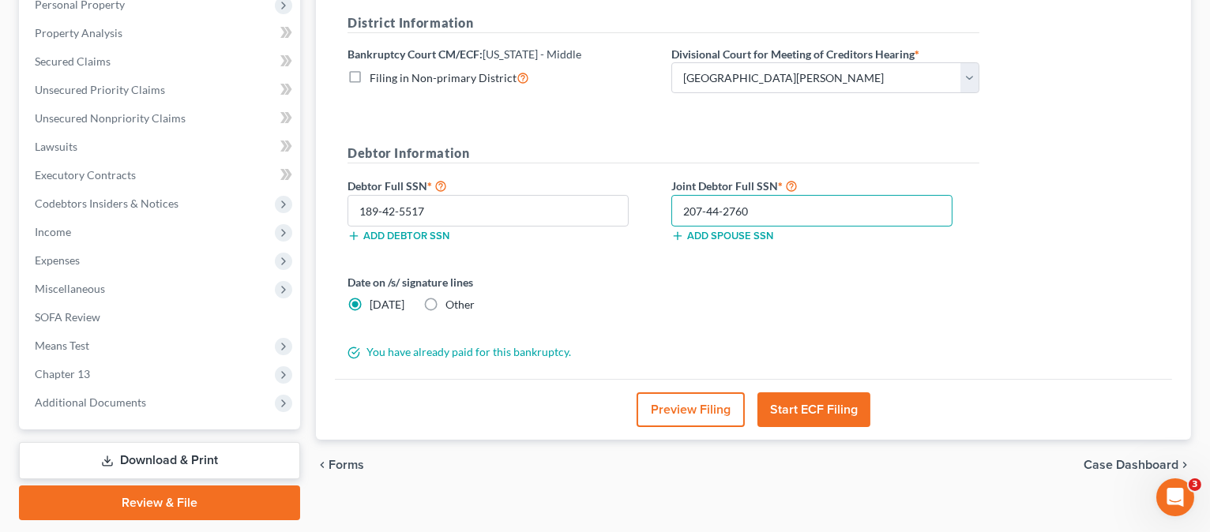
type input "207-44-2760"
click at [663, 398] on button "Preview Filing" at bounding box center [690, 409] width 108 height 35
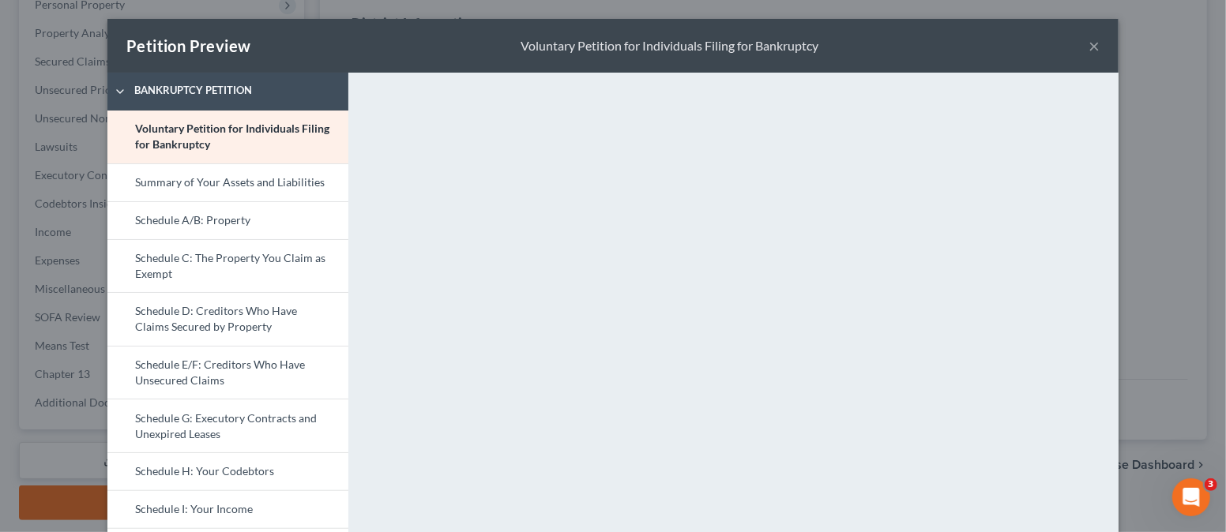
click at [1088, 41] on button "×" at bounding box center [1093, 45] width 11 height 19
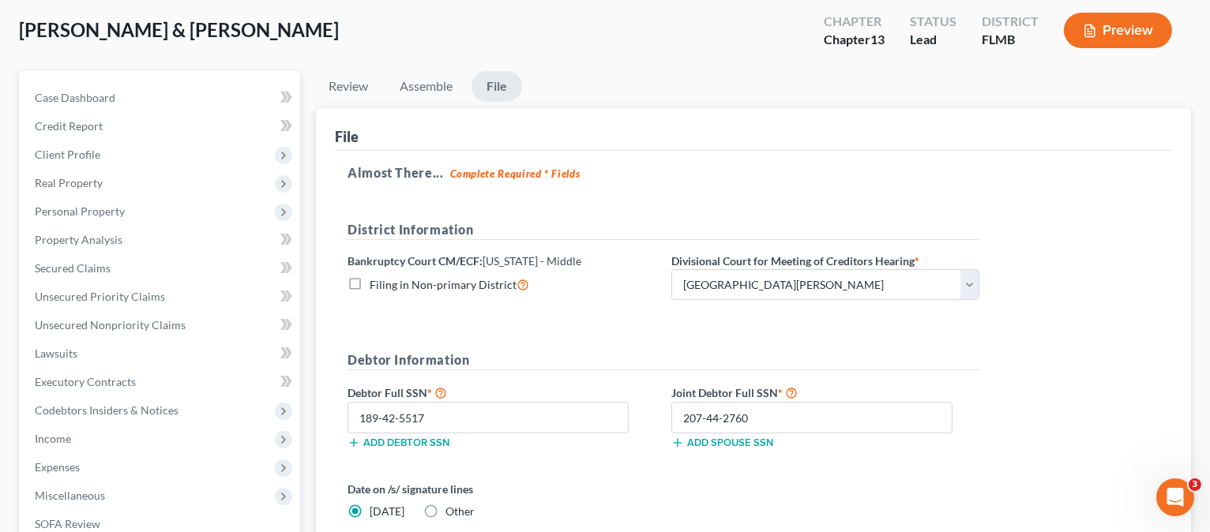
scroll to position [105, 0]
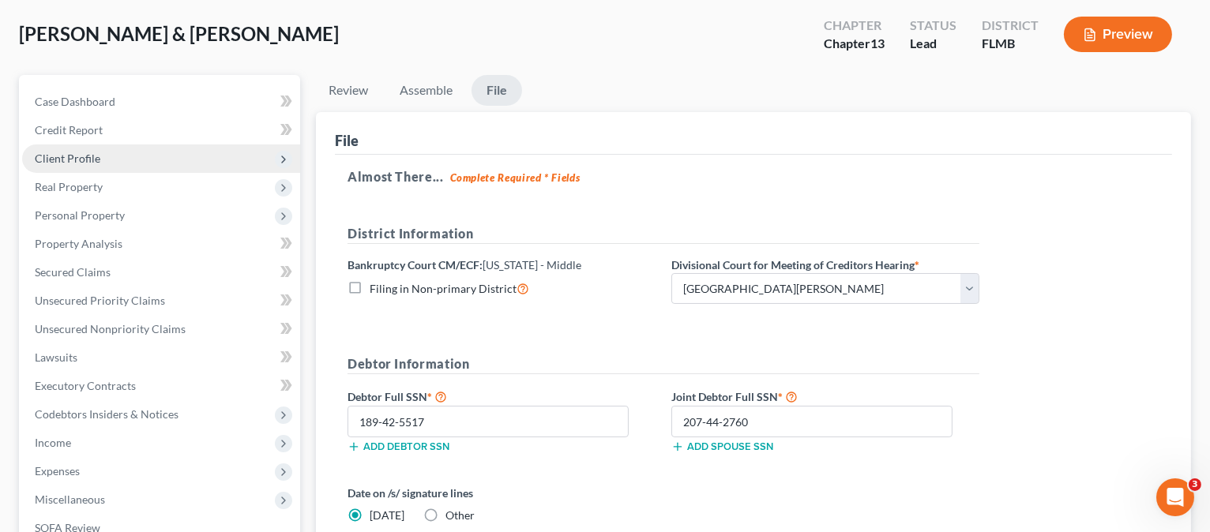
click at [92, 152] on span "Client Profile" at bounding box center [68, 158] width 66 height 13
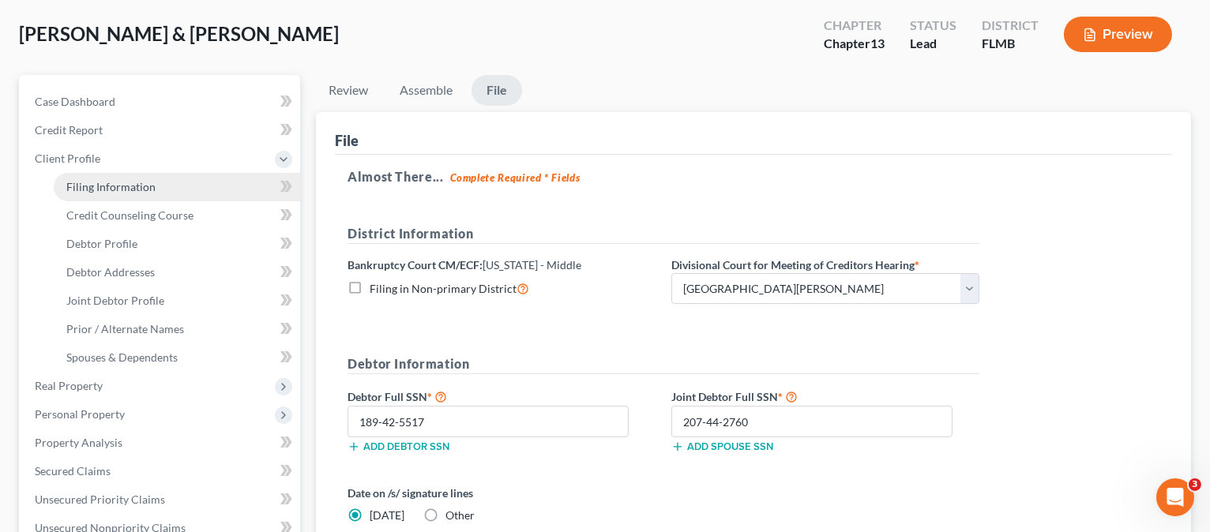
click at [122, 188] on span "Filing Information" at bounding box center [110, 186] width 89 height 13
select select "1"
select select "3"
select select "9"
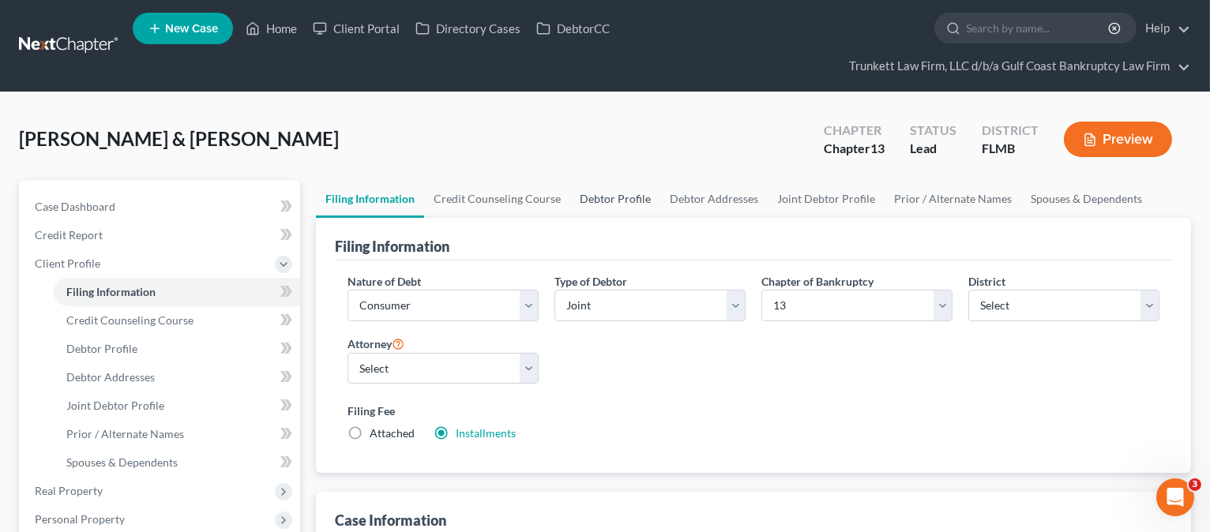
click at [612, 197] on link "Debtor Profile" at bounding box center [615, 199] width 90 height 38
select select "1"
select select "2"
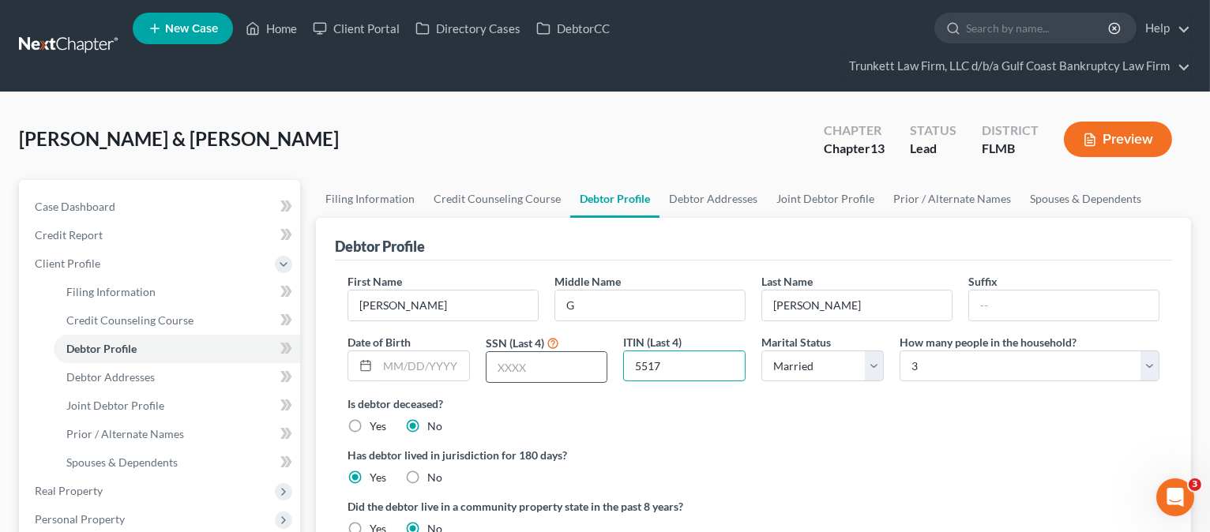
drag, startPoint x: 681, startPoint y: 365, endPoint x: 591, endPoint y: 366, distance: 90.8
click at [591, 366] on div "First Name [PERSON_NAME] Middle Name G Last Name [PERSON_NAME] Suffix Date of B…" at bounding box center [754, 334] width 828 height 122
drag, startPoint x: 516, startPoint y: 366, endPoint x: 525, endPoint y: 366, distance: 8.7
click at [516, 366] on input "text" at bounding box center [546, 367] width 121 height 30
paste input "5517"
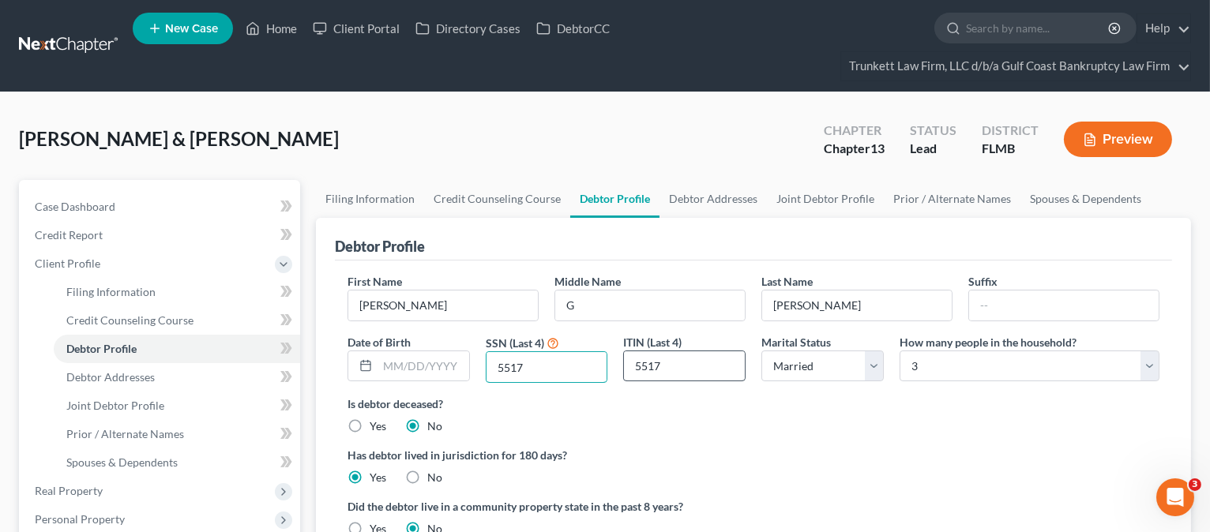
type input "5517"
drag, startPoint x: 670, startPoint y: 361, endPoint x: 584, endPoint y: 369, distance: 85.7
click at [584, 369] on div "First Name [PERSON_NAME] Middle Name G Last Name [PERSON_NAME] Date of Birth SS…" at bounding box center [754, 334] width 828 height 122
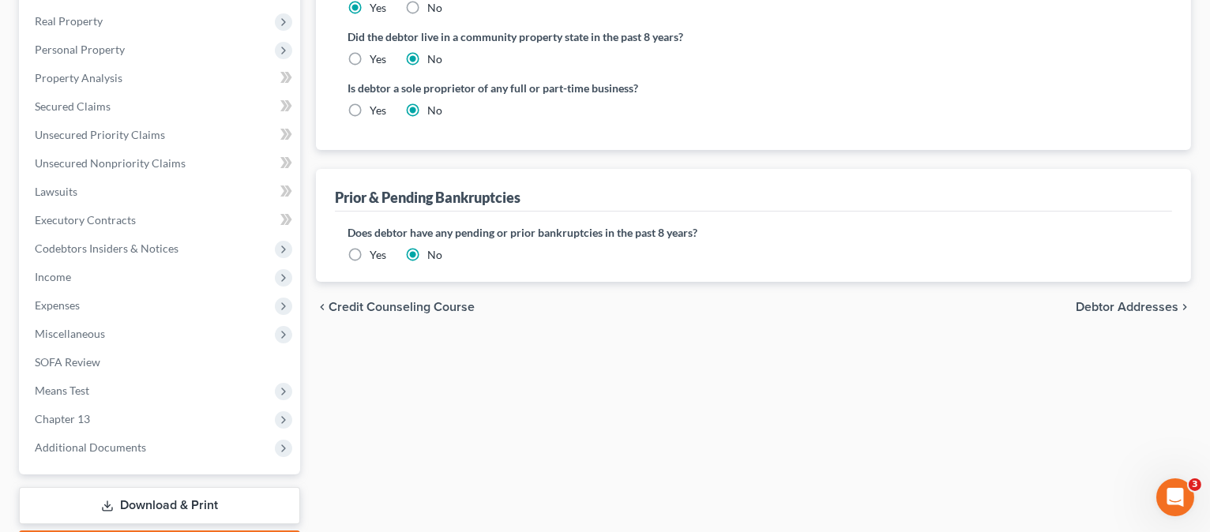
scroll to position [526, 0]
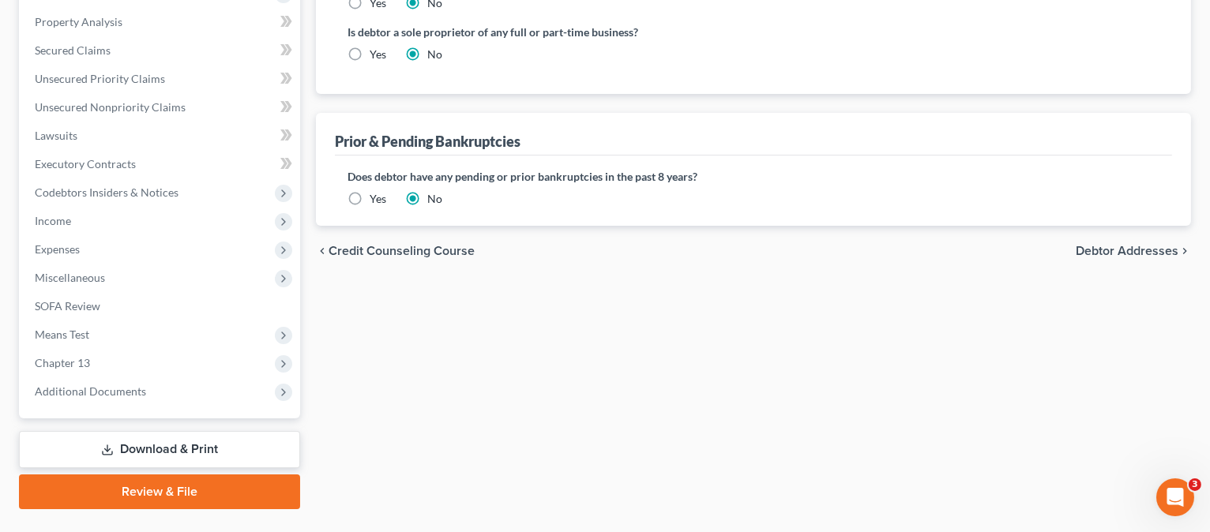
click at [167, 435] on link "Download & Print" at bounding box center [159, 449] width 281 height 37
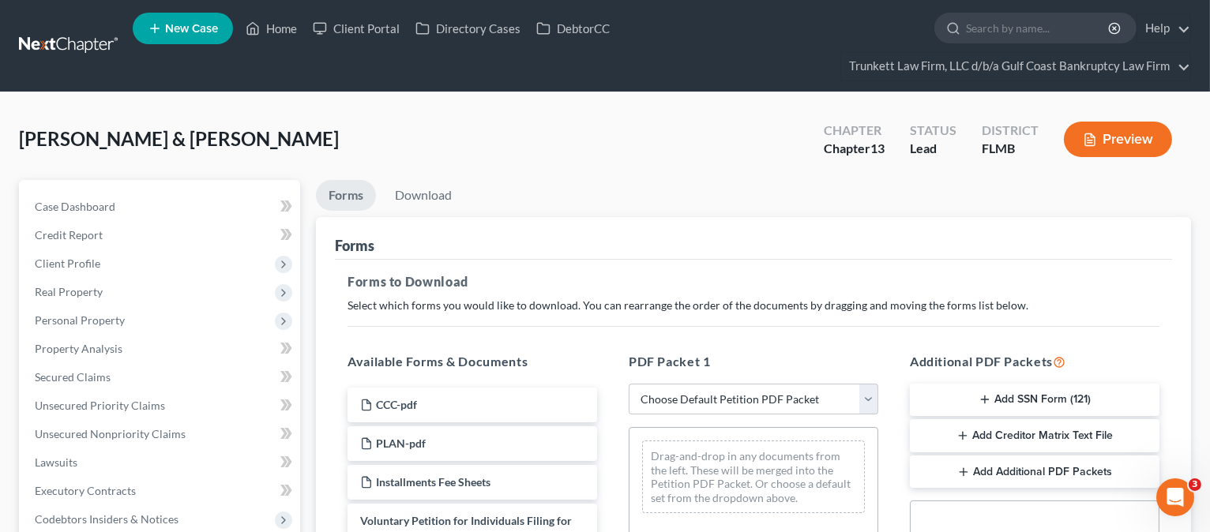
click at [1087, 394] on button "Add SSN Form (121)" at bounding box center [1035, 400] width 250 height 33
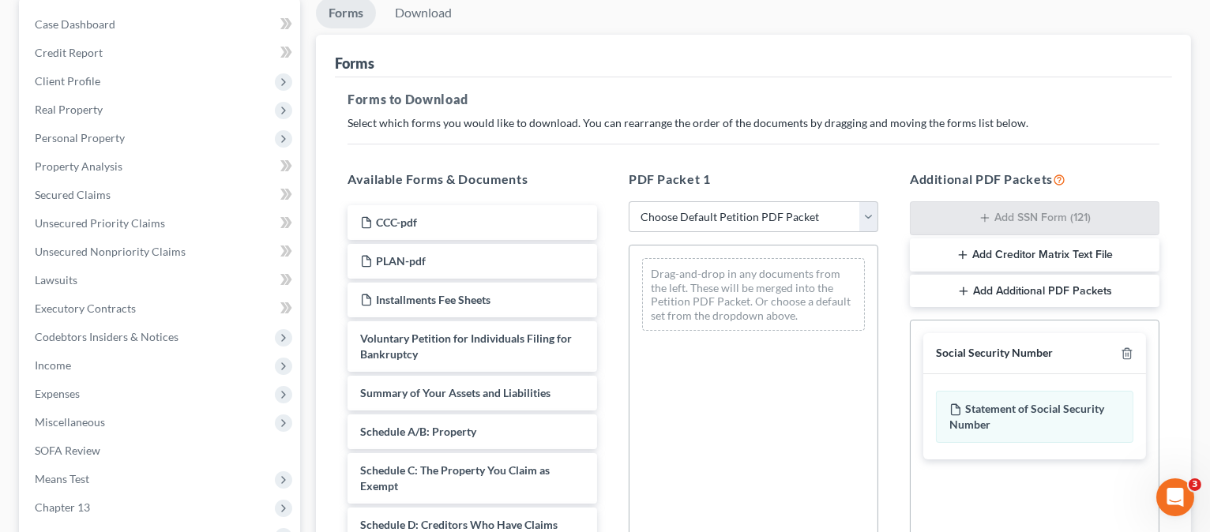
scroll to position [154, 0]
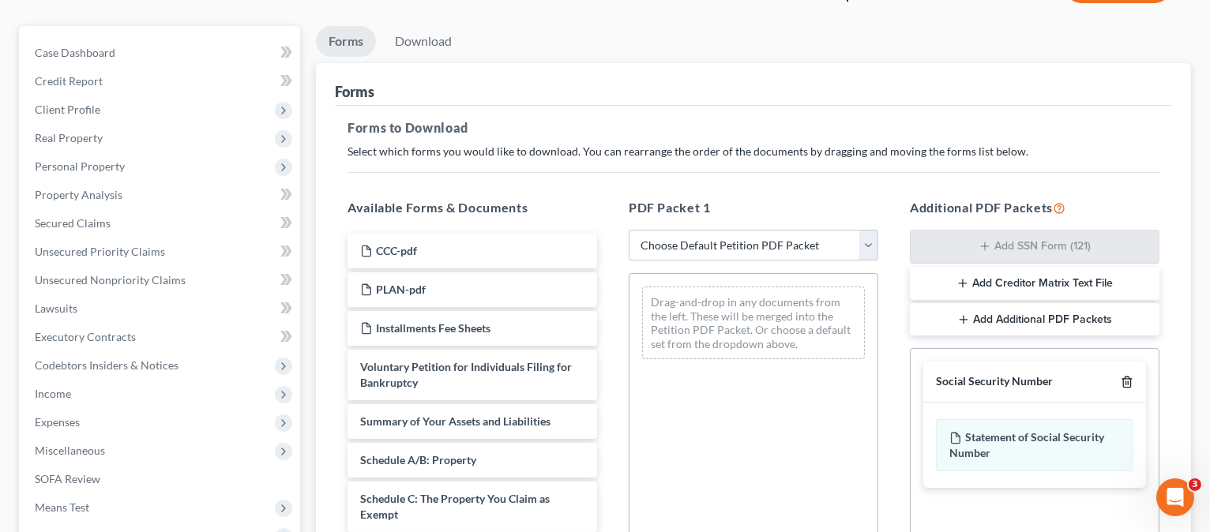
click at [1128, 382] on line "button" at bounding box center [1128, 383] width 0 height 3
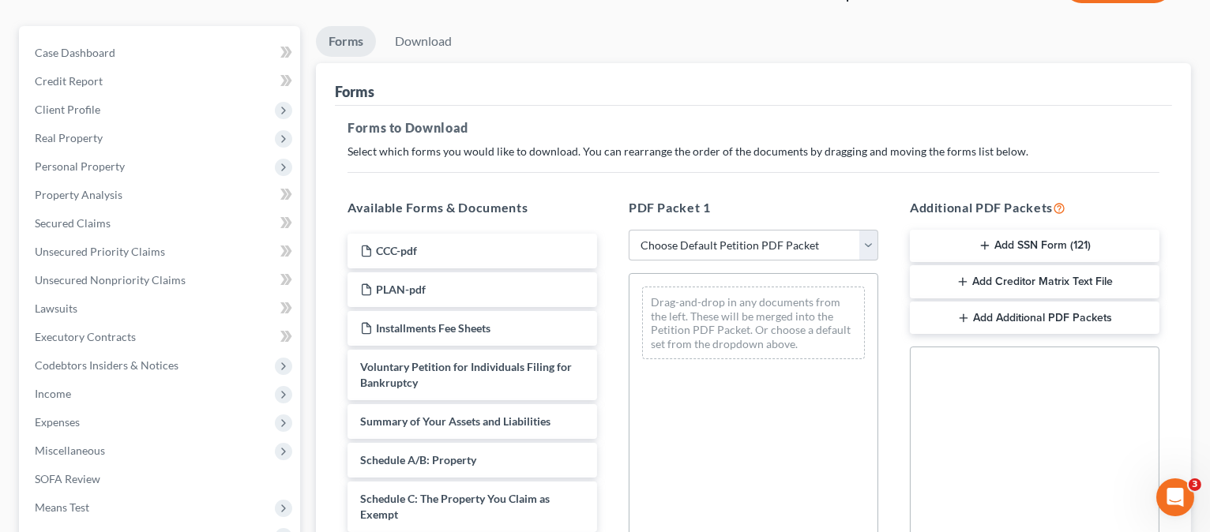
click at [1053, 237] on button "Add SSN Form (121)" at bounding box center [1035, 246] width 250 height 33
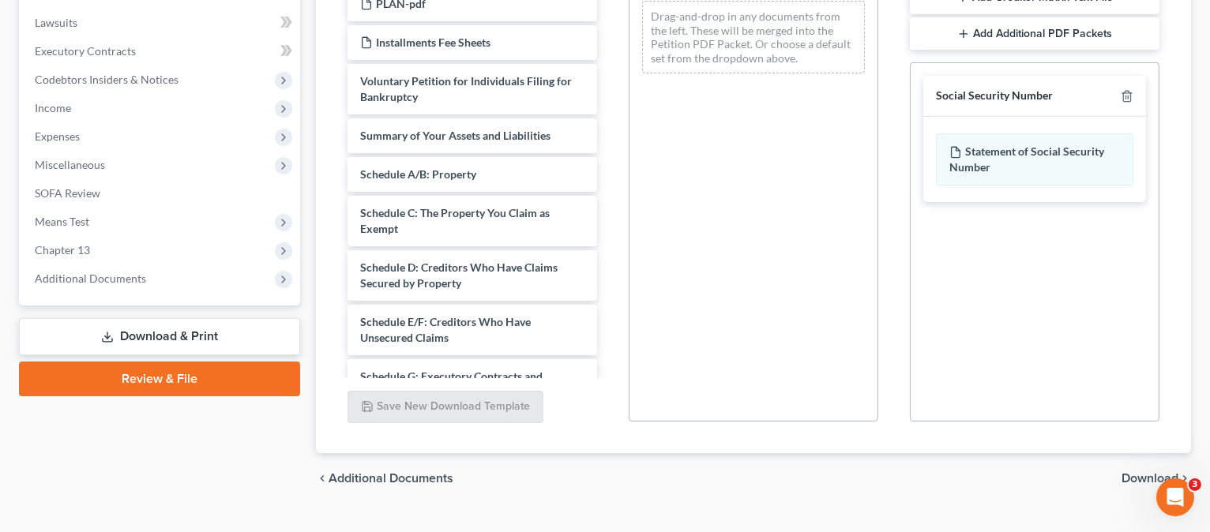
scroll to position [470, 0]
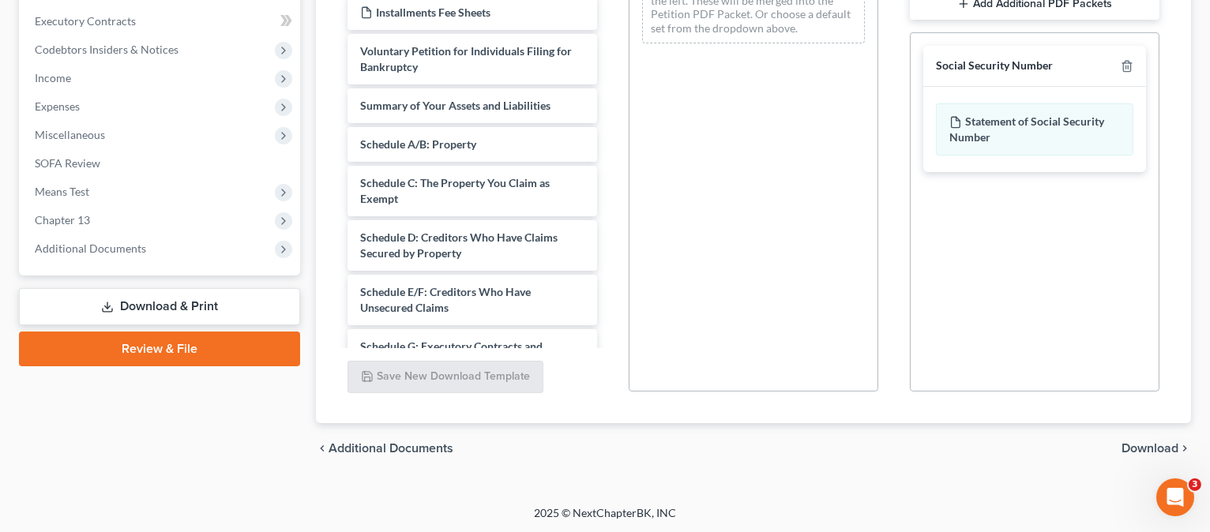
click at [1162, 445] on span "Download" at bounding box center [1149, 448] width 57 height 13
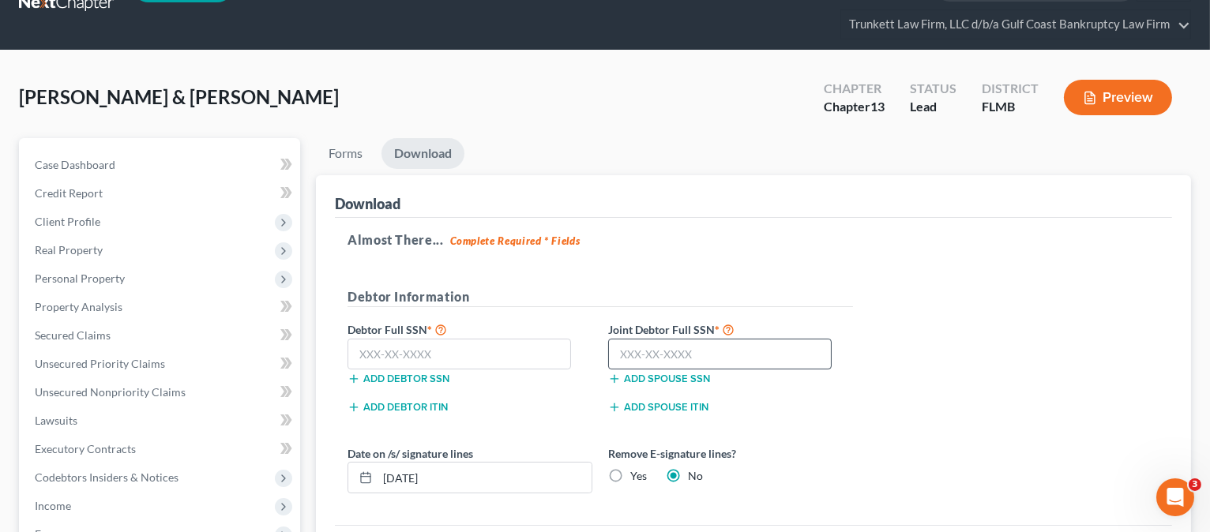
scroll to position [0, 0]
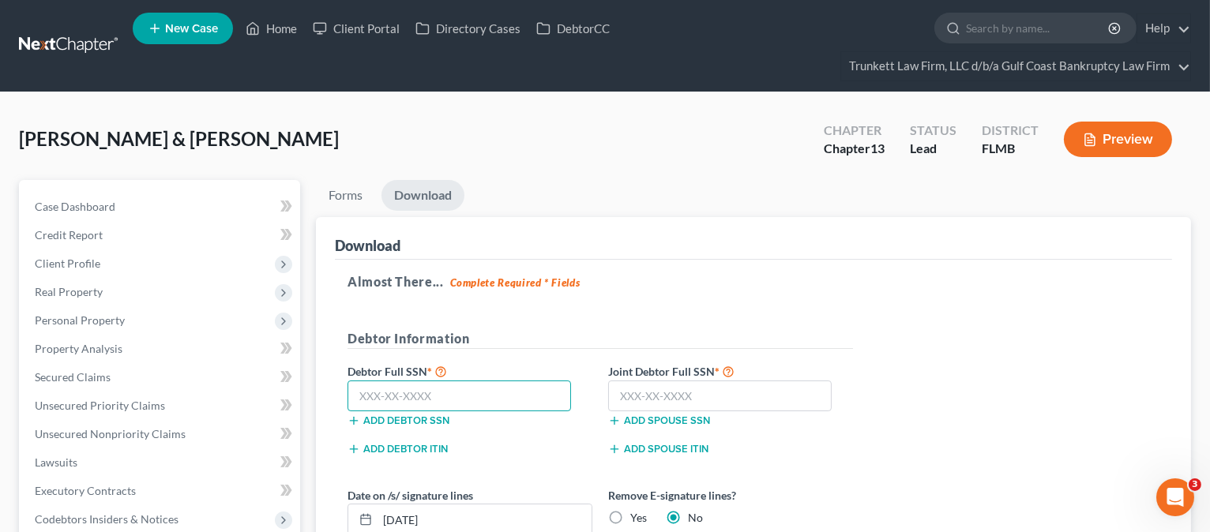
click at [412, 395] on input "text" at bounding box center [458, 397] width 223 height 32
type input "189-42-5517"
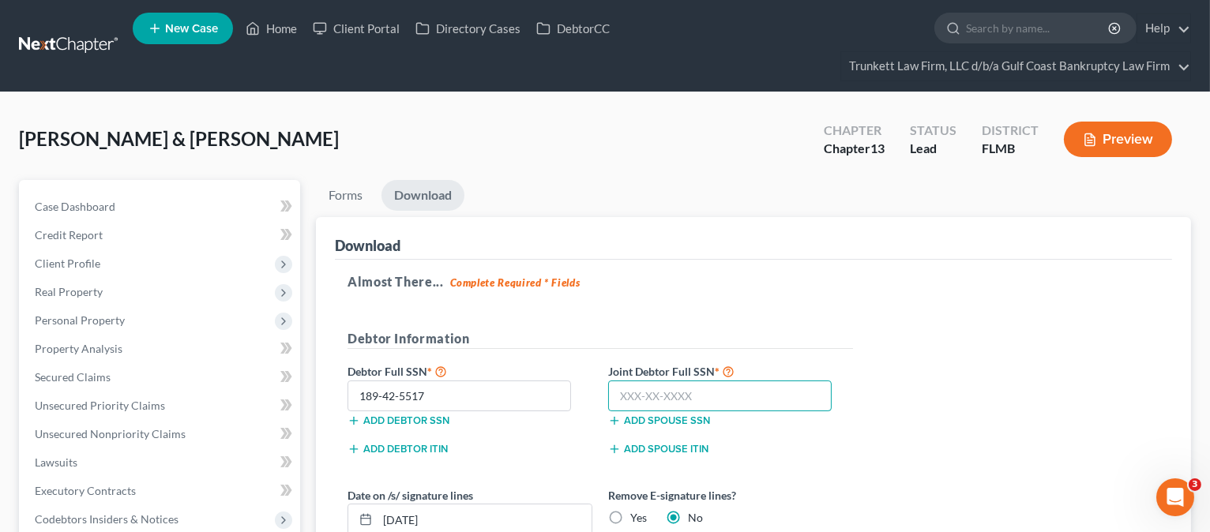
click at [748, 389] on input "text" at bounding box center [719, 397] width 223 height 32
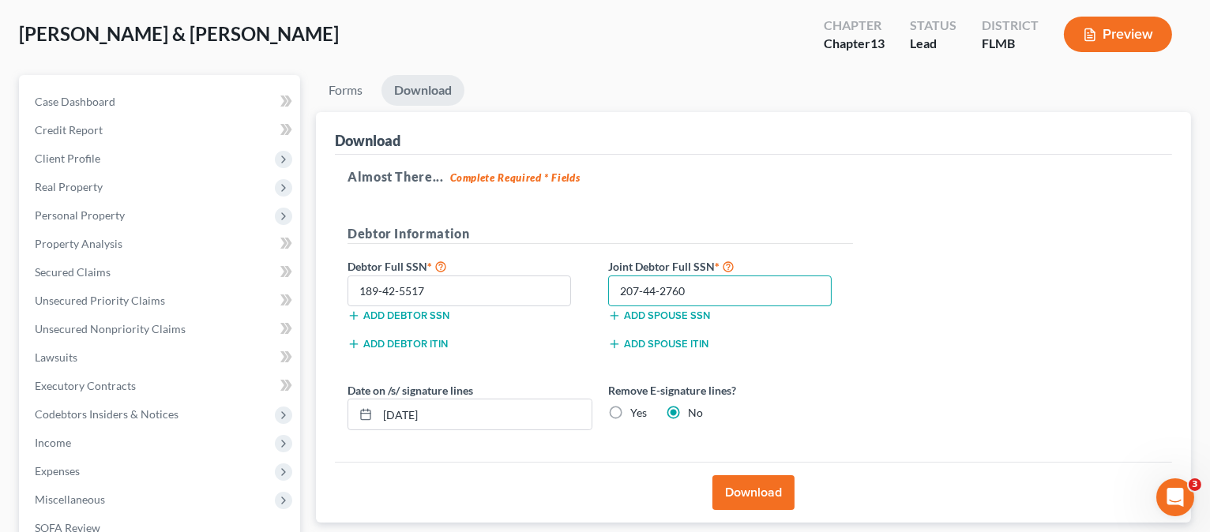
type input "207-44-2760"
click at [766, 492] on button "Download" at bounding box center [753, 492] width 82 height 35
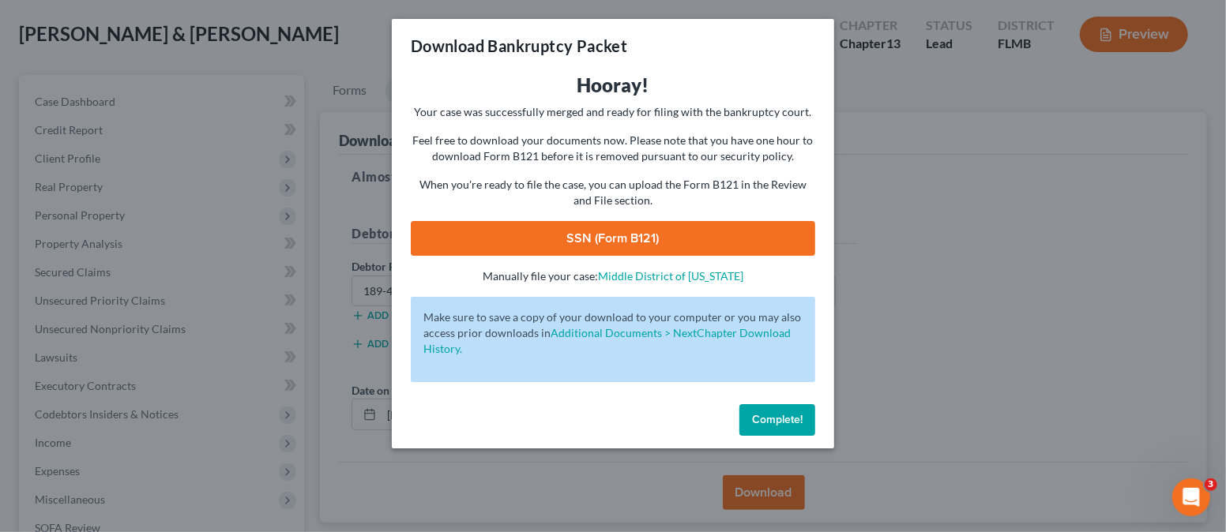
click at [625, 237] on link "SSN (Form B121)" at bounding box center [613, 238] width 404 height 35
click at [794, 416] on span "Complete!" at bounding box center [777, 419] width 51 height 13
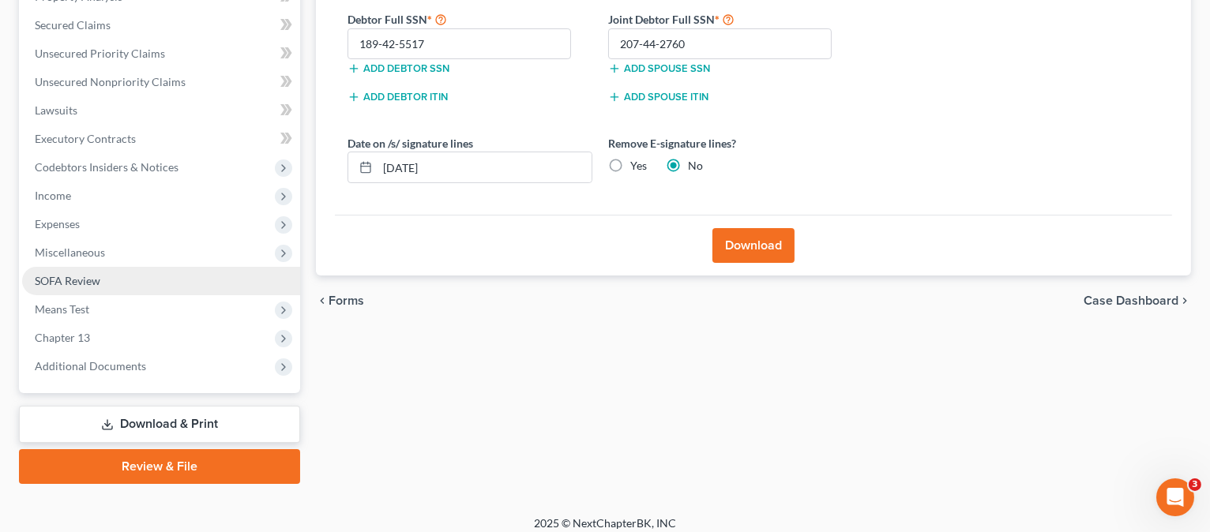
scroll to position [362, 0]
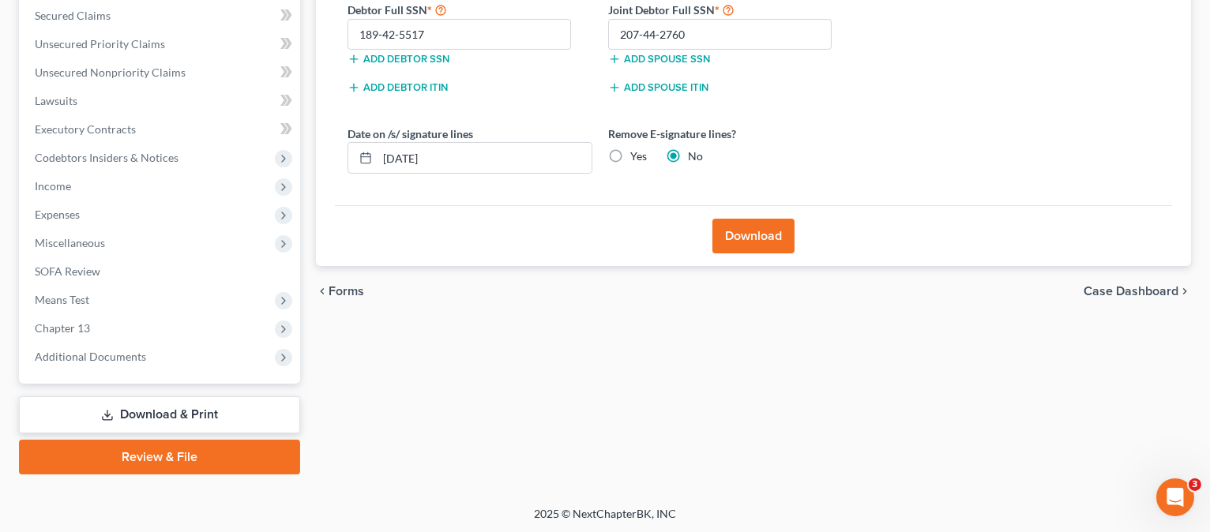
click at [160, 453] on link "Review & File" at bounding box center [159, 457] width 281 height 35
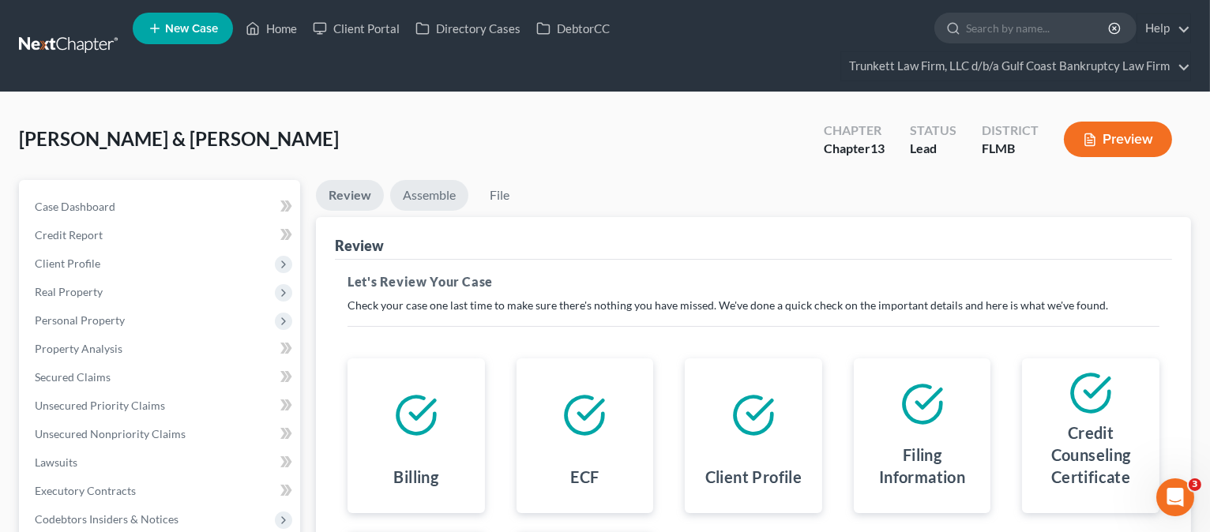
click at [420, 198] on link "Assemble" at bounding box center [429, 195] width 78 height 31
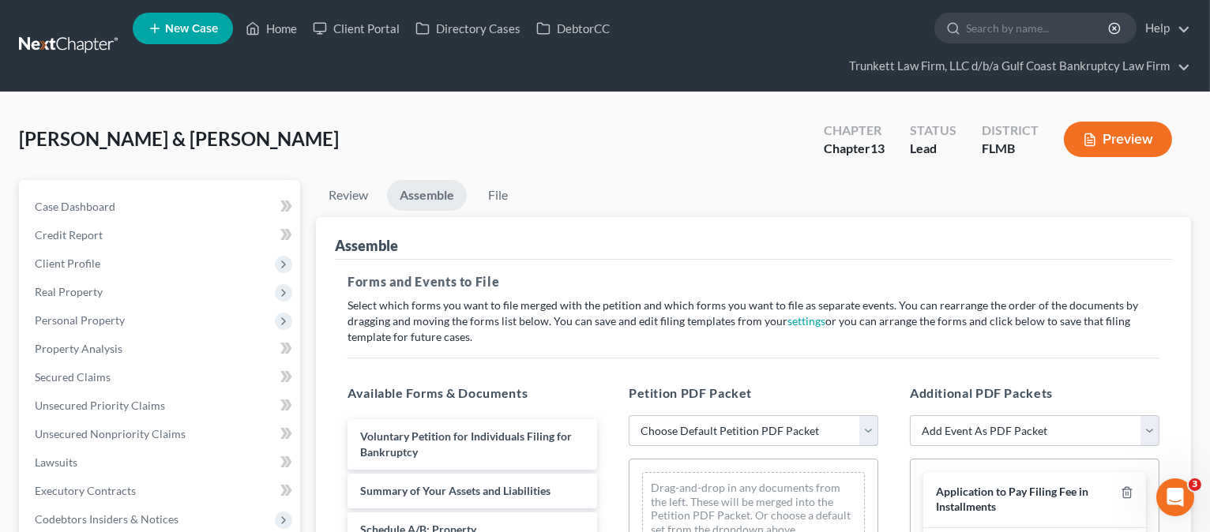
click at [863, 429] on select "Choose Default Petition PDF Packet Complete Bankruptcy Petition (all forms and …" at bounding box center [754, 431] width 250 height 32
select select "0"
click at [629, 415] on select "Choose Default Petition PDF Packet Complete Bankruptcy Petition (all forms and …" at bounding box center [754, 431] width 250 height 32
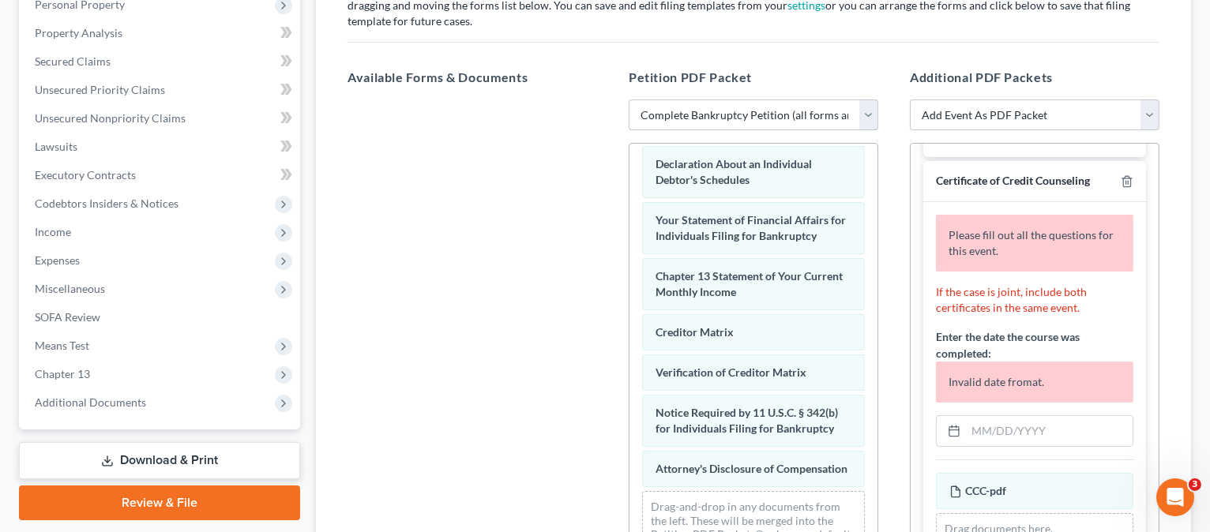
scroll to position [316, 0]
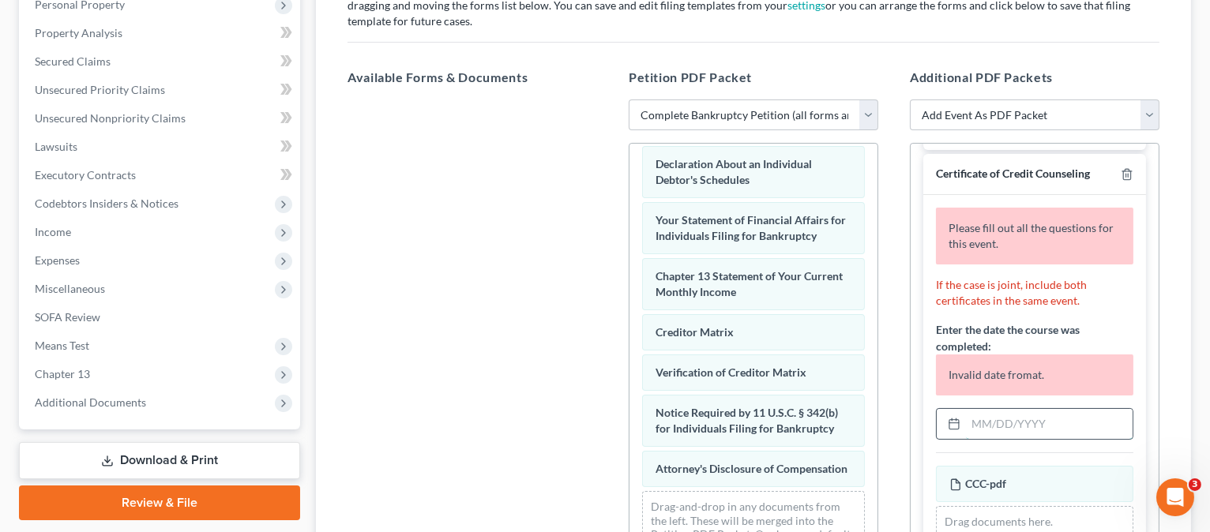
click at [1001, 439] on input "text" at bounding box center [1049, 424] width 167 height 30
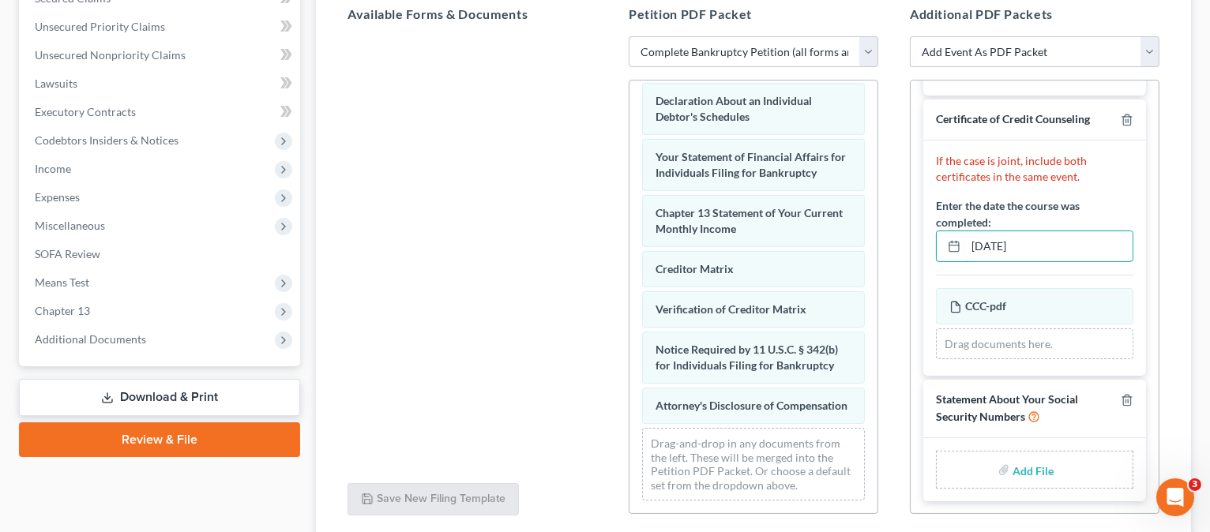
scroll to position [421, 0]
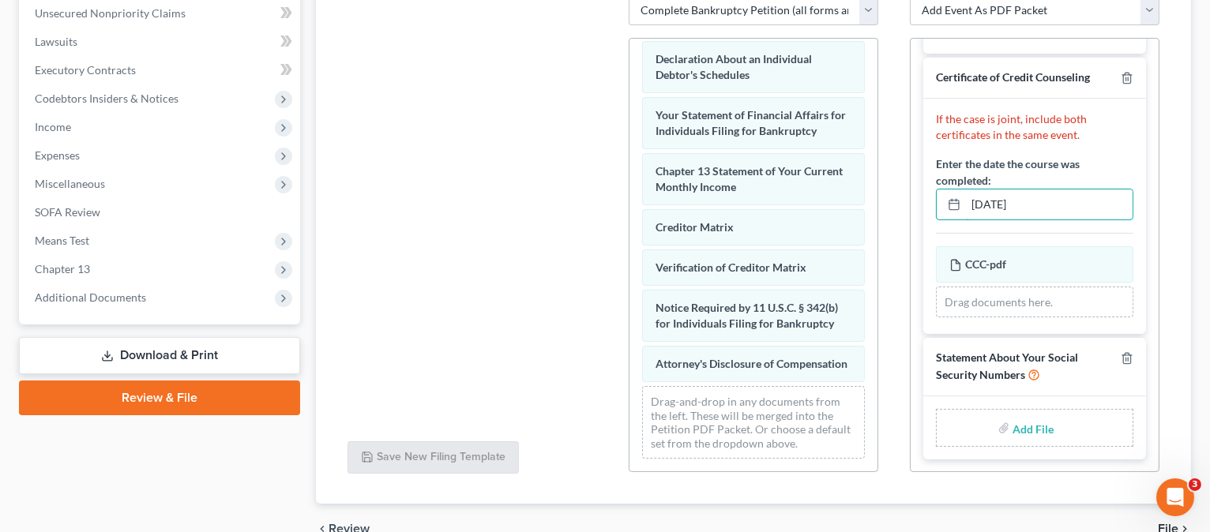
type input "[DATE]"
click at [1020, 426] on input "file" at bounding box center [1031, 428] width 38 height 28
type input "C:\fakepath\STATEMENT OF SOCIAL SECURITY.pdf"
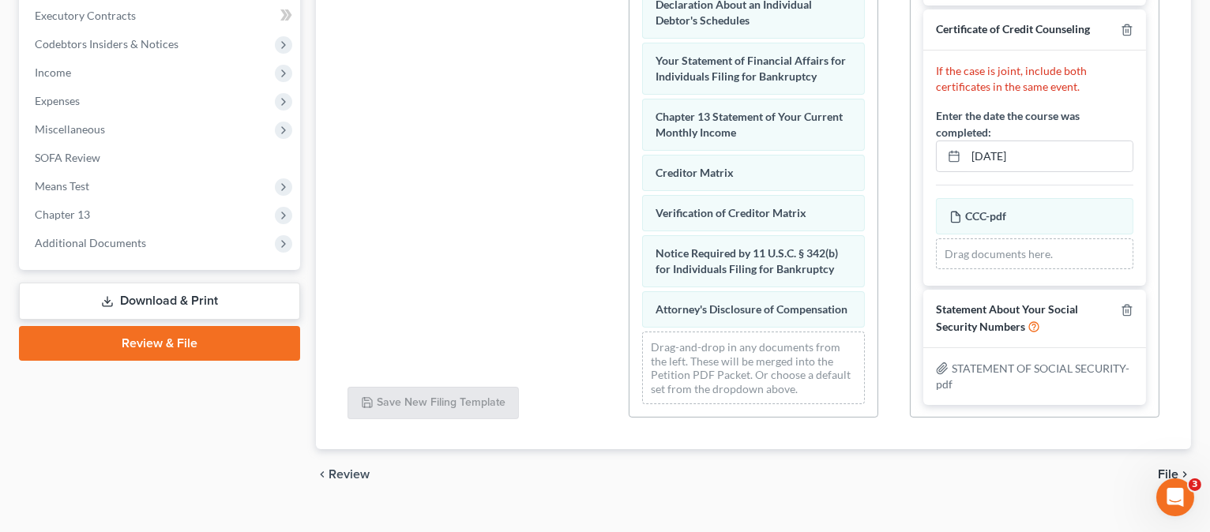
scroll to position [501, 0]
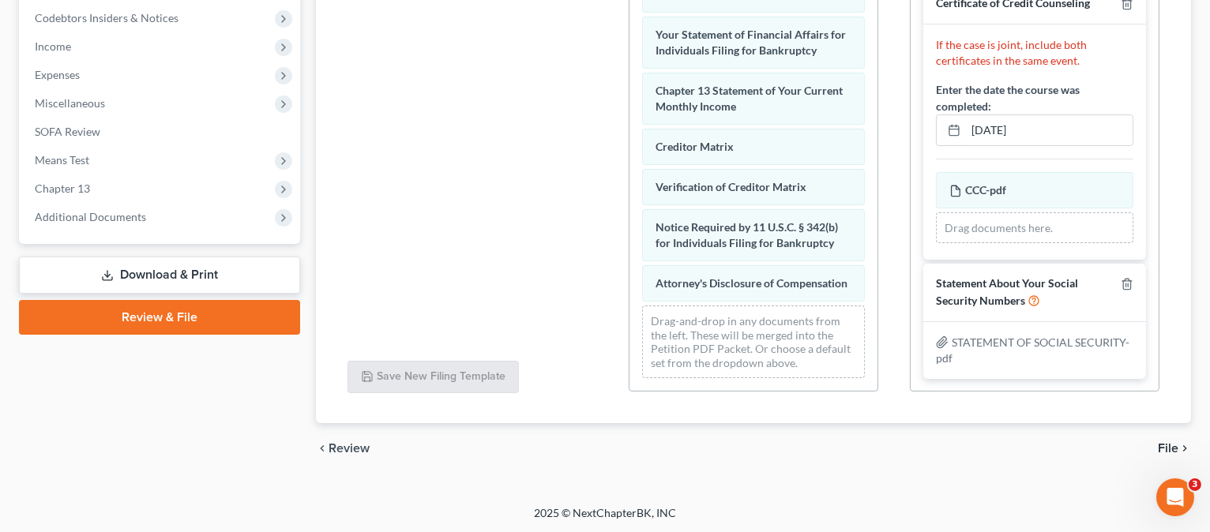
click at [1169, 445] on span "File" at bounding box center [1168, 448] width 21 height 13
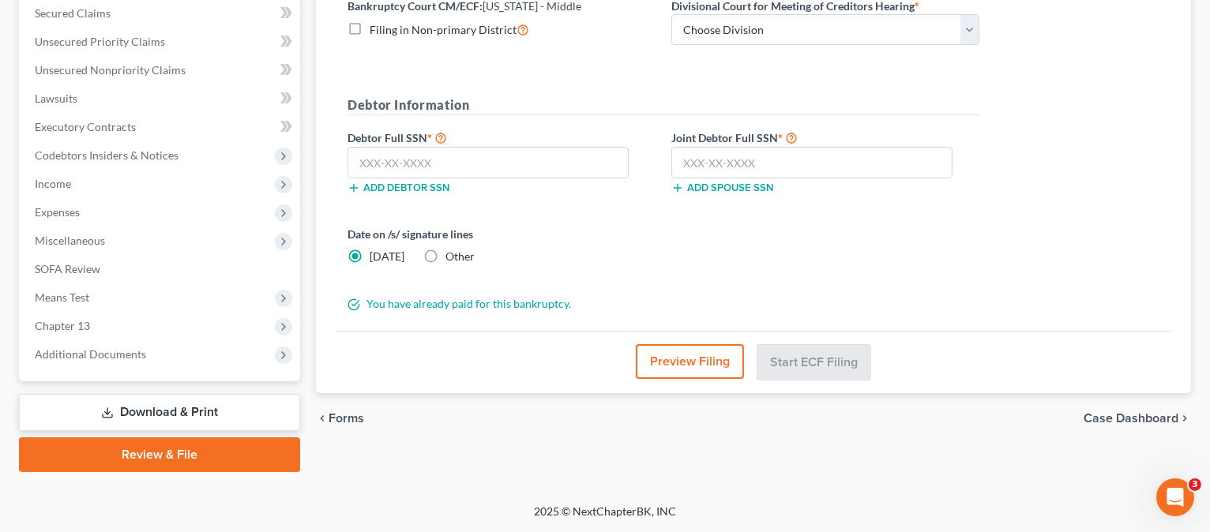
scroll to position [362, 0]
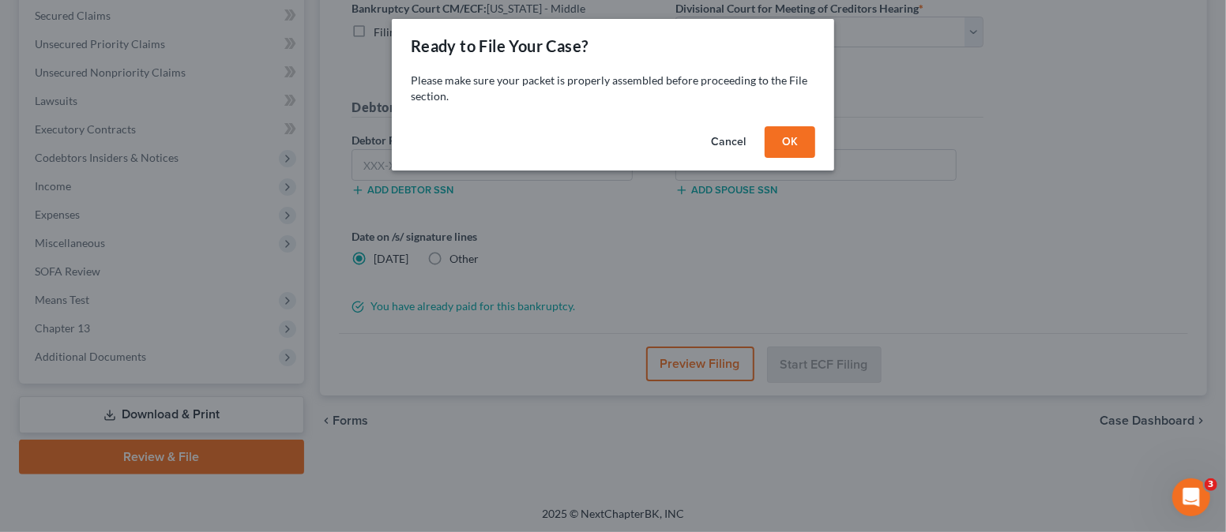
click at [783, 142] on button "OK" at bounding box center [789, 142] width 51 height 32
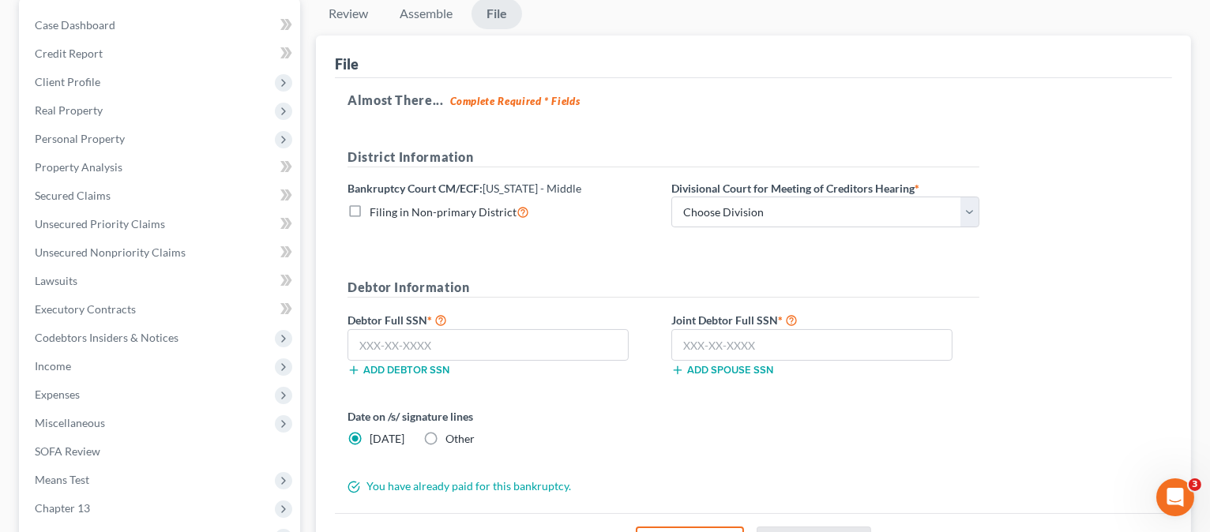
scroll to position [151, 0]
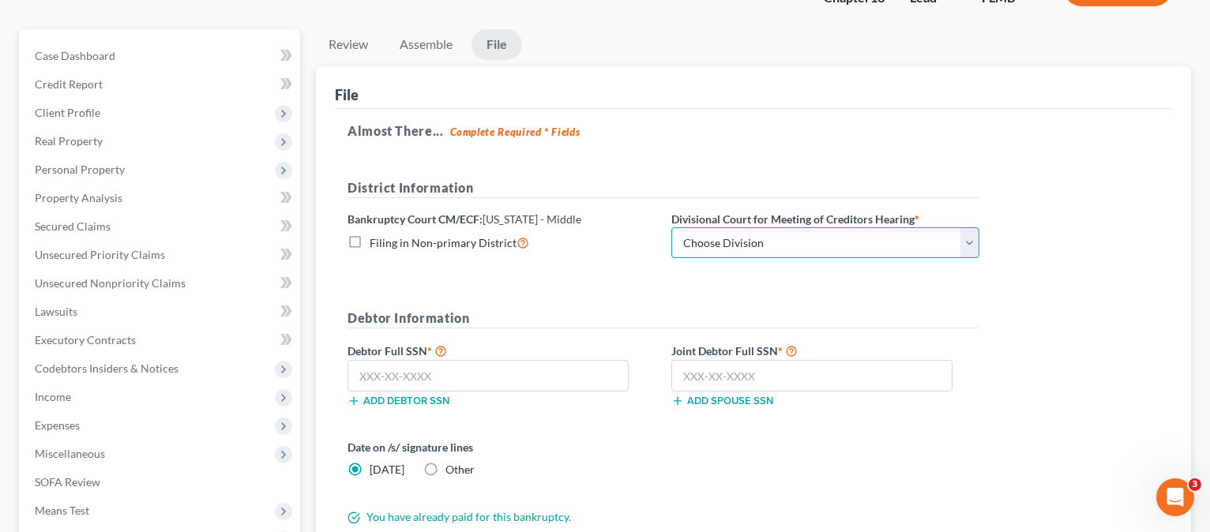
click at [757, 237] on select "Choose Division [GEOGRAPHIC_DATA][PERSON_NAME] [GEOGRAPHIC_DATA] [GEOGRAPHIC_DA…" at bounding box center [825, 243] width 308 height 32
select select "0"
click at [671, 227] on select "Choose Division [GEOGRAPHIC_DATA][PERSON_NAME] [GEOGRAPHIC_DATA] [GEOGRAPHIC_DA…" at bounding box center [825, 243] width 308 height 32
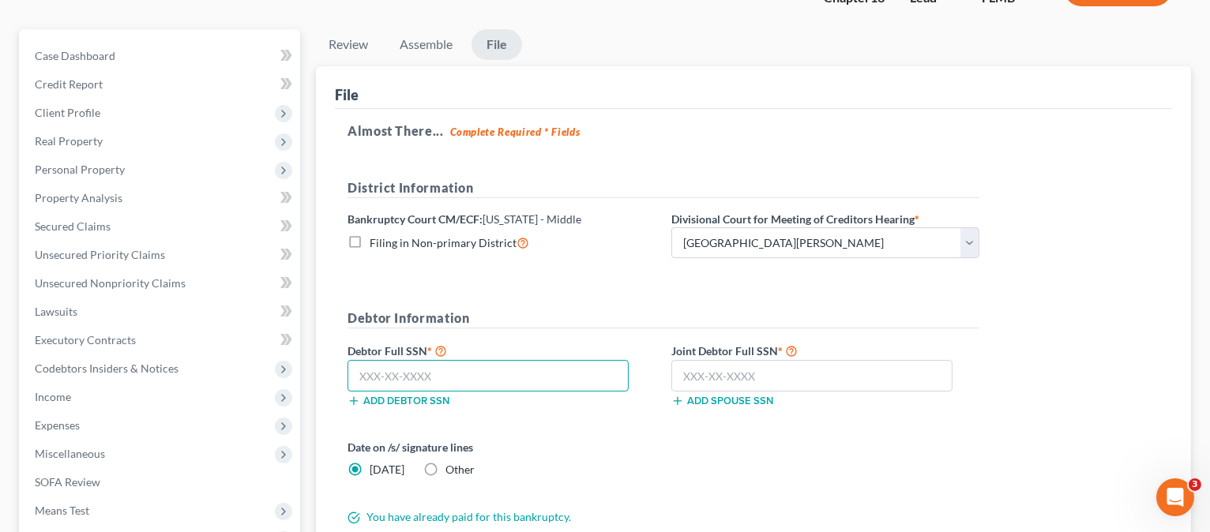
click at [370, 375] on input "text" at bounding box center [487, 376] width 281 height 32
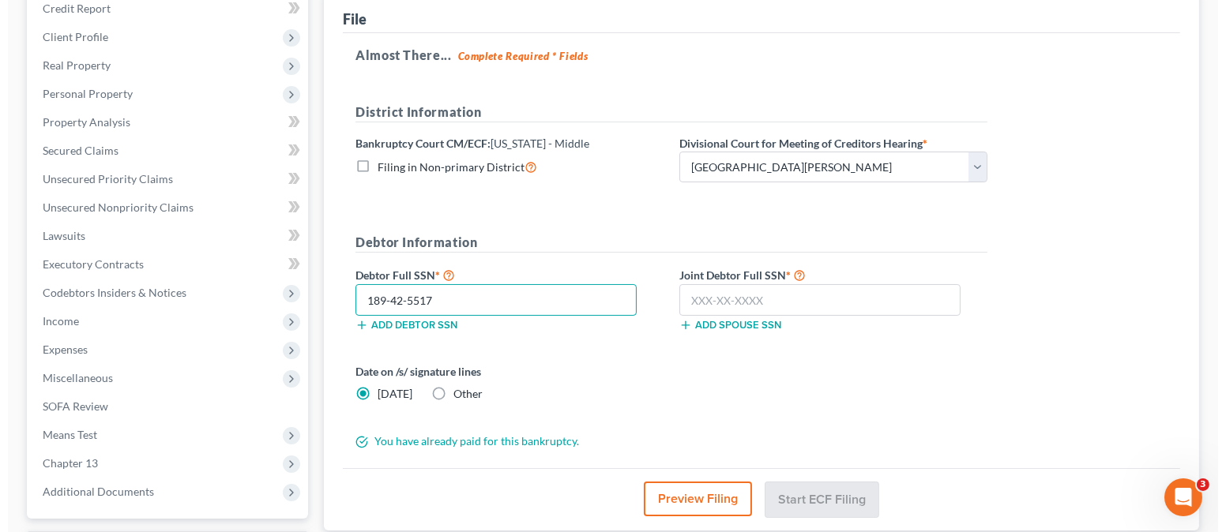
scroll to position [256, 0]
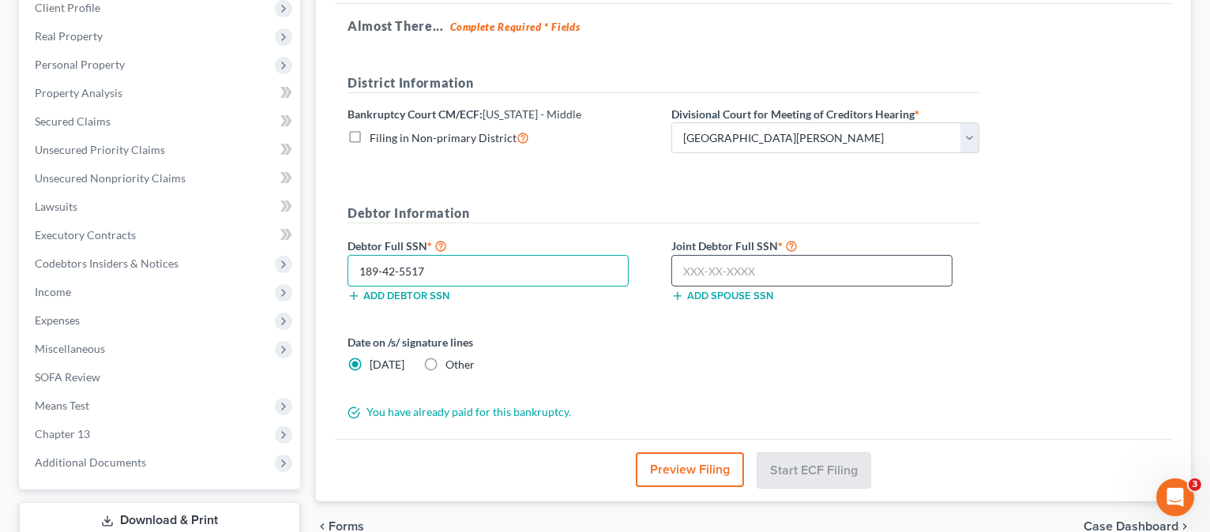
type input "189-42-5517"
click at [693, 263] on input "text" at bounding box center [811, 271] width 281 height 32
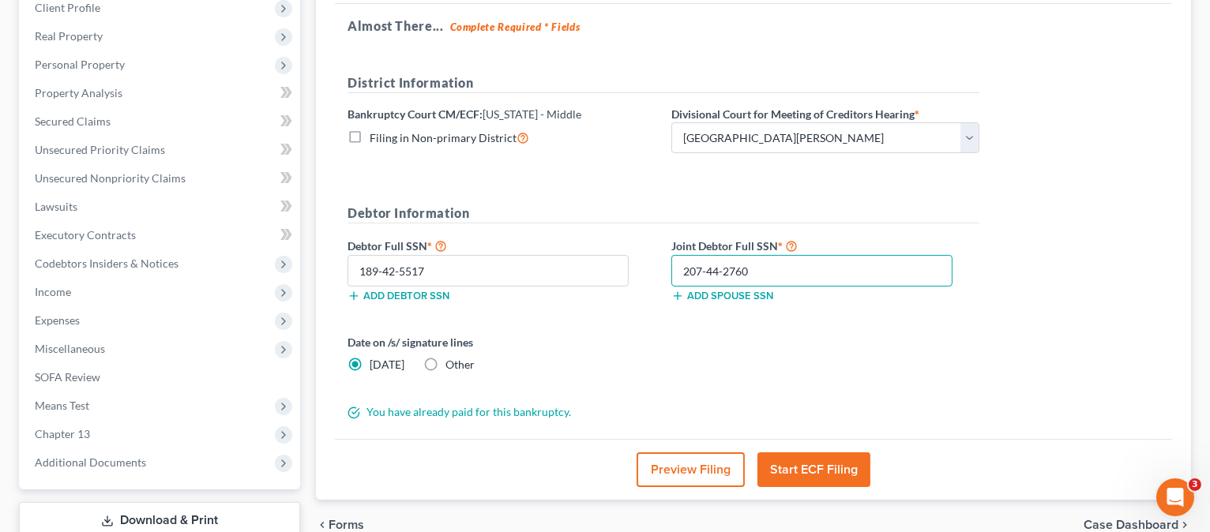
type input "207-44-2760"
click at [689, 459] on button "Preview Filing" at bounding box center [690, 469] width 108 height 35
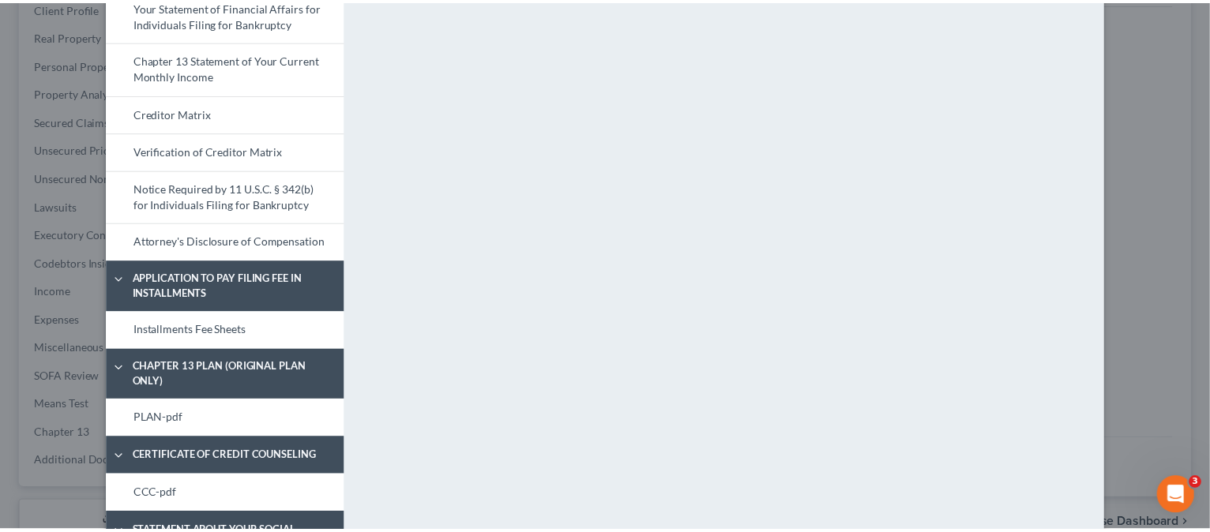
scroll to position [737, 0]
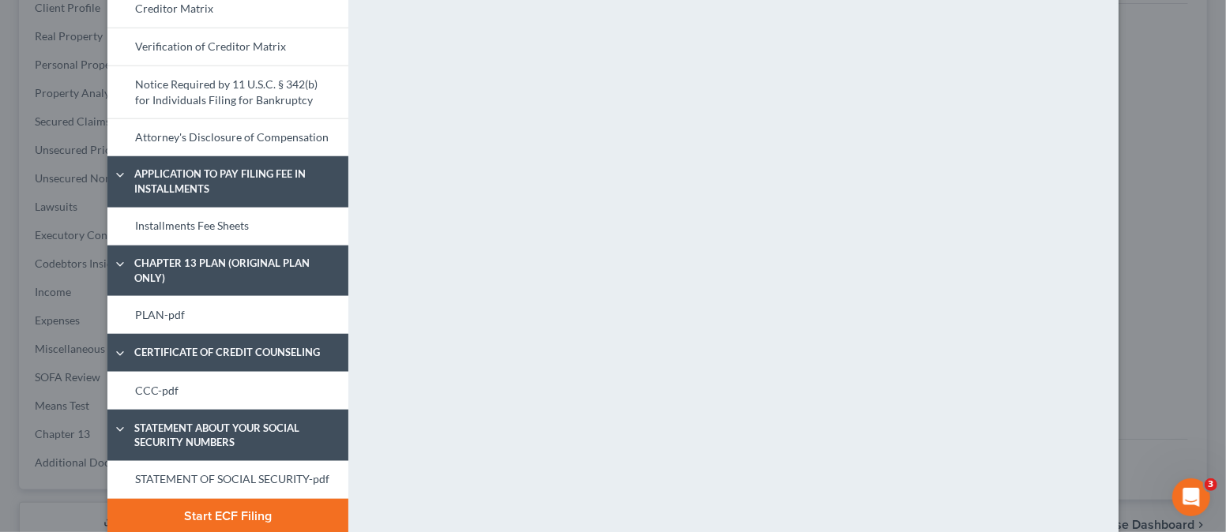
click at [211, 501] on button "Start ECF Filing" at bounding box center [227, 516] width 241 height 35
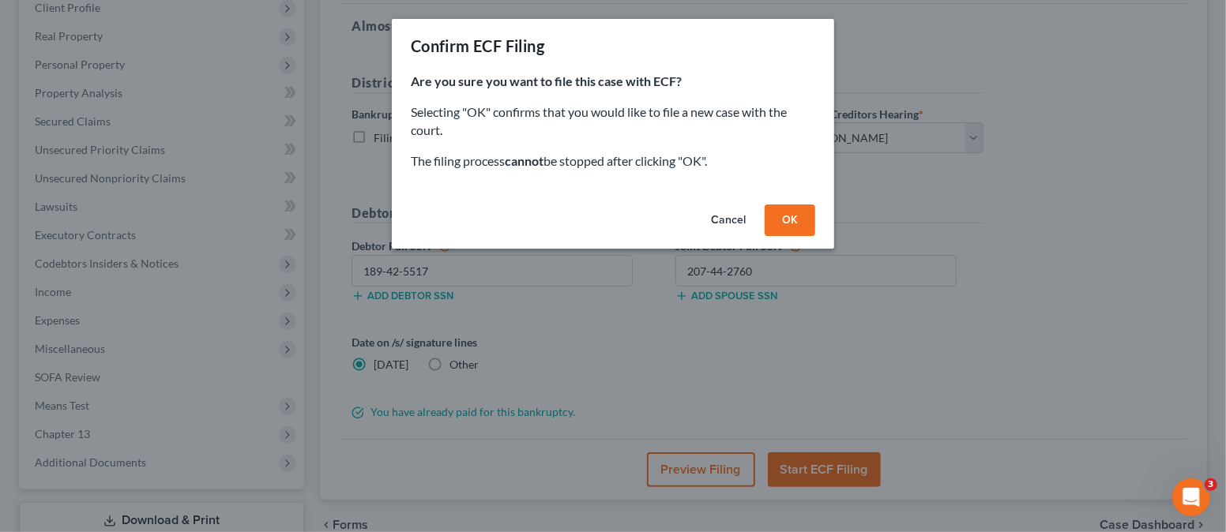
click at [786, 220] on button "OK" at bounding box center [789, 221] width 51 height 32
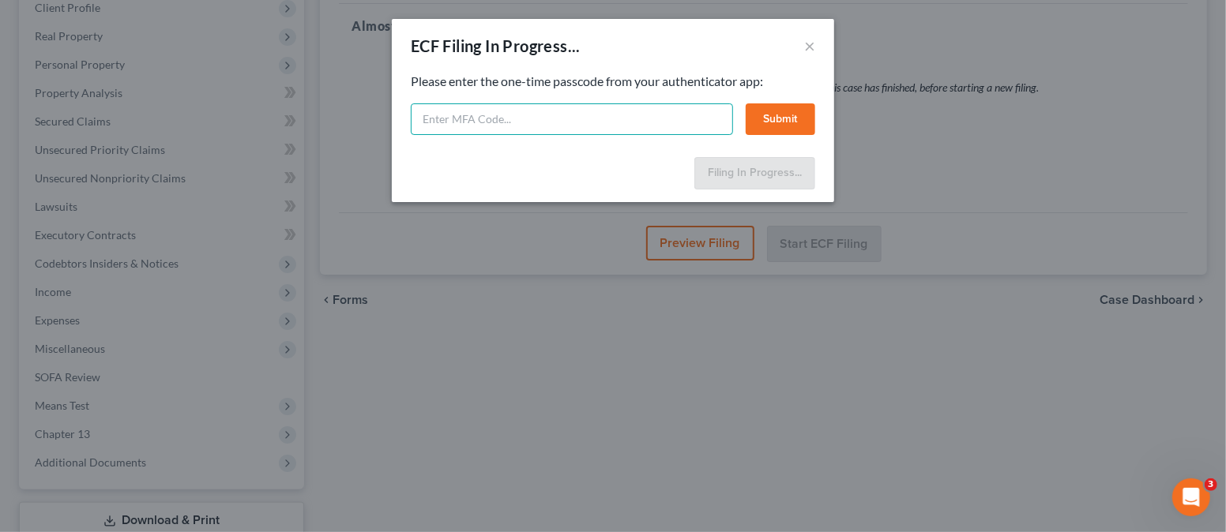
click at [605, 122] on input "text" at bounding box center [572, 119] width 322 height 32
type input "087169"
click at [775, 115] on button "Submit" at bounding box center [779, 119] width 69 height 32
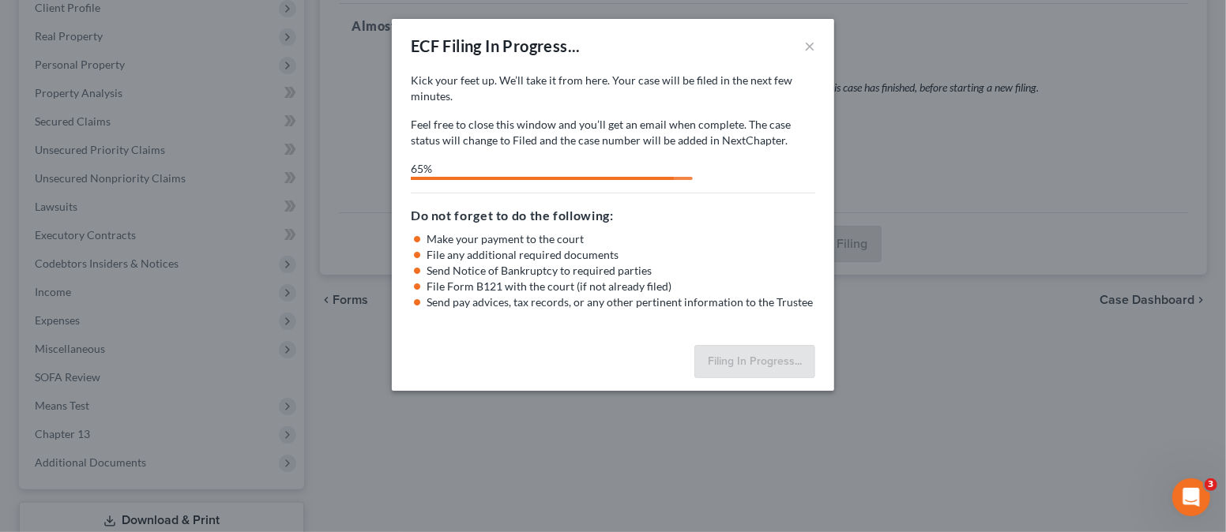
select select "0"
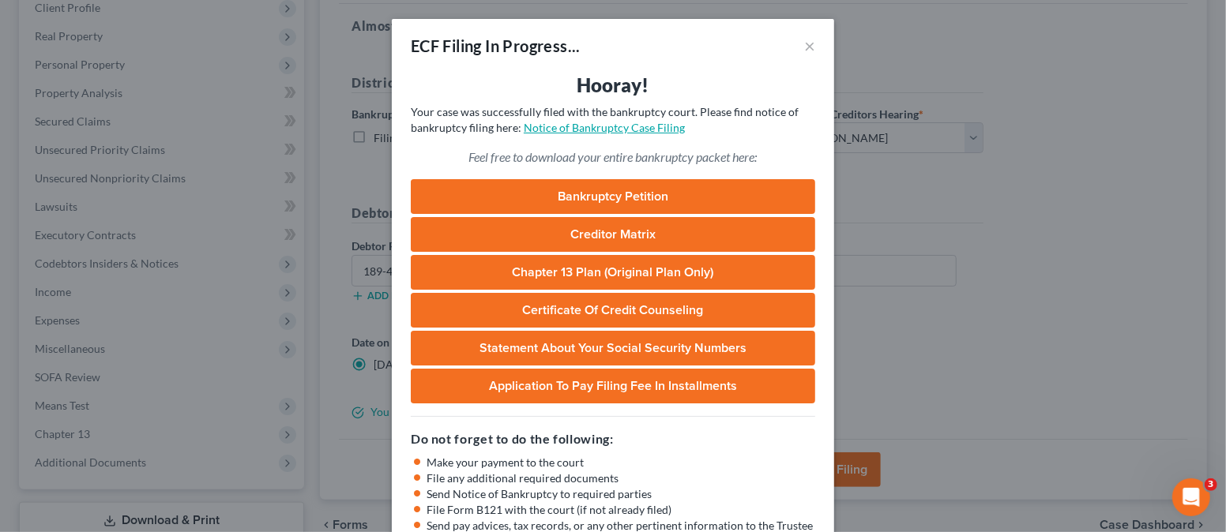
click at [555, 126] on link "Notice of Bankruptcy Case Filing" at bounding box center [604, 127] width 161 height 13
click at [804, 43] on button "×" at bounding box center [809, 45] width 11 height 19
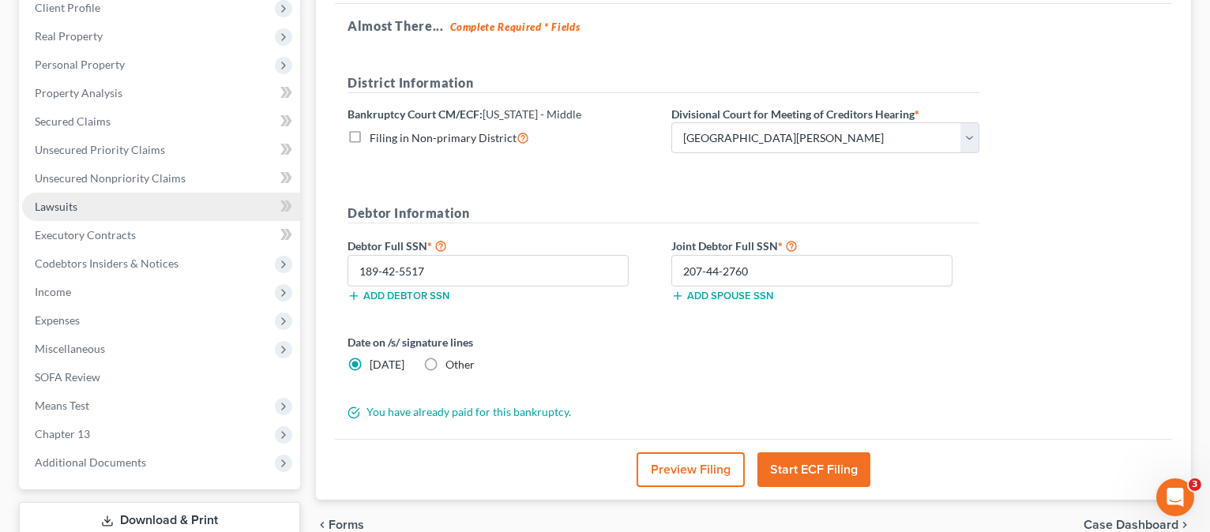
click at [75, 206] on span "Lawsuits" at bounding box center [56, 206] width 43 height 13
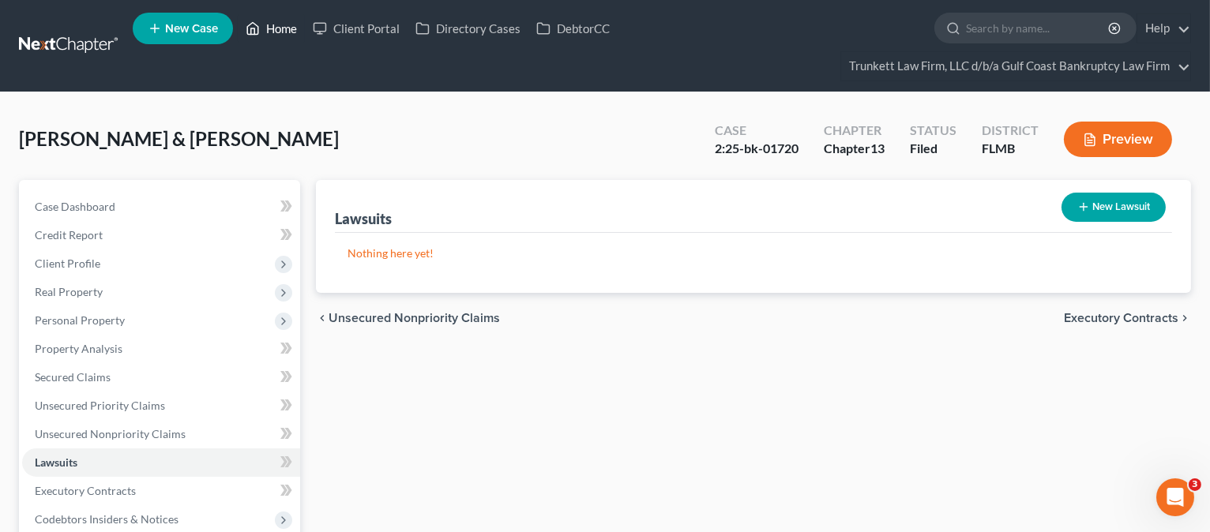
click at [269, 25] on link "Home" at bounding box center [271, 28] width 67 height 28
